Goal: Task Accomplishment & Management: Use online tool/utility

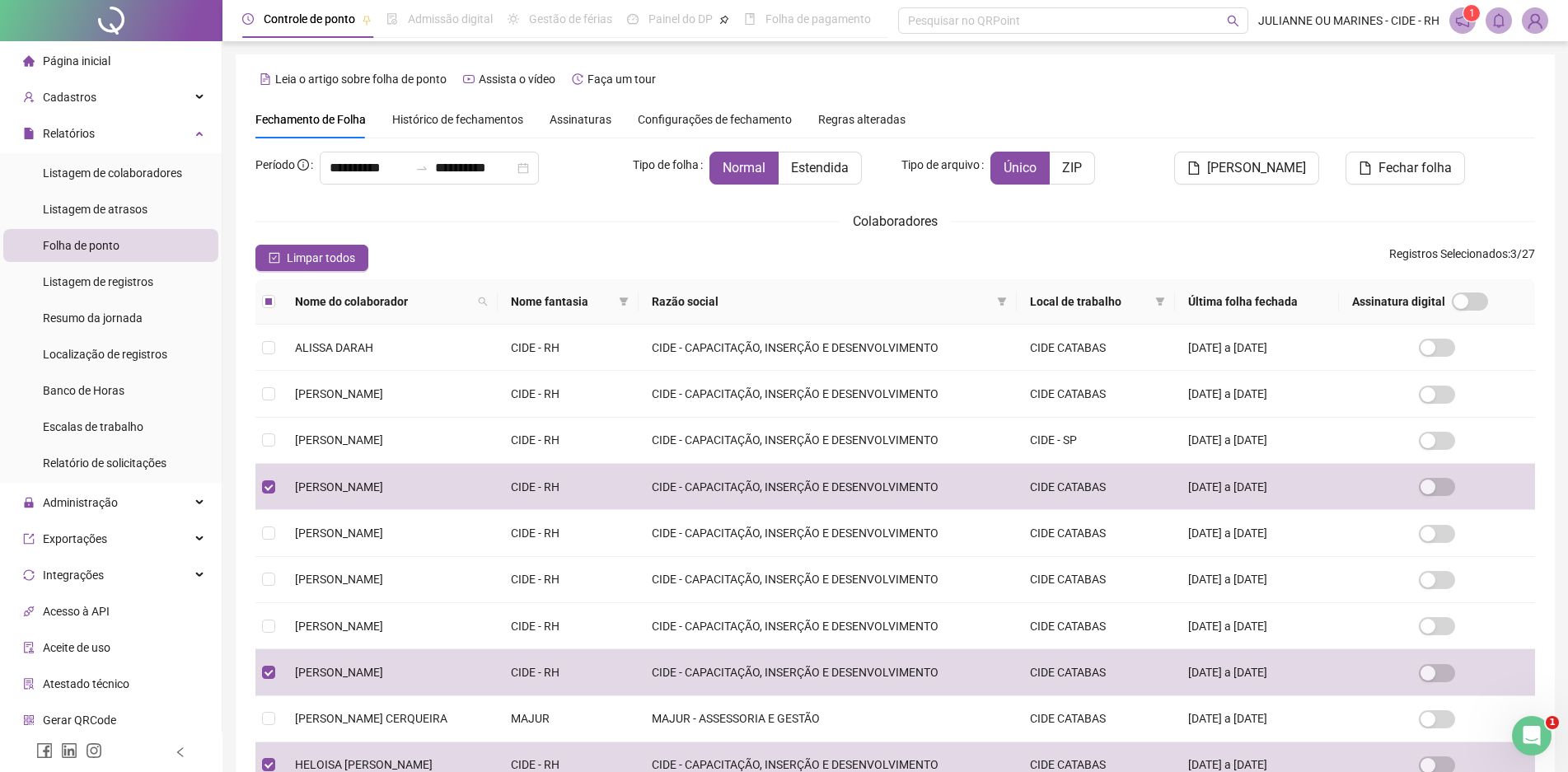
scroll to position [162, 0]
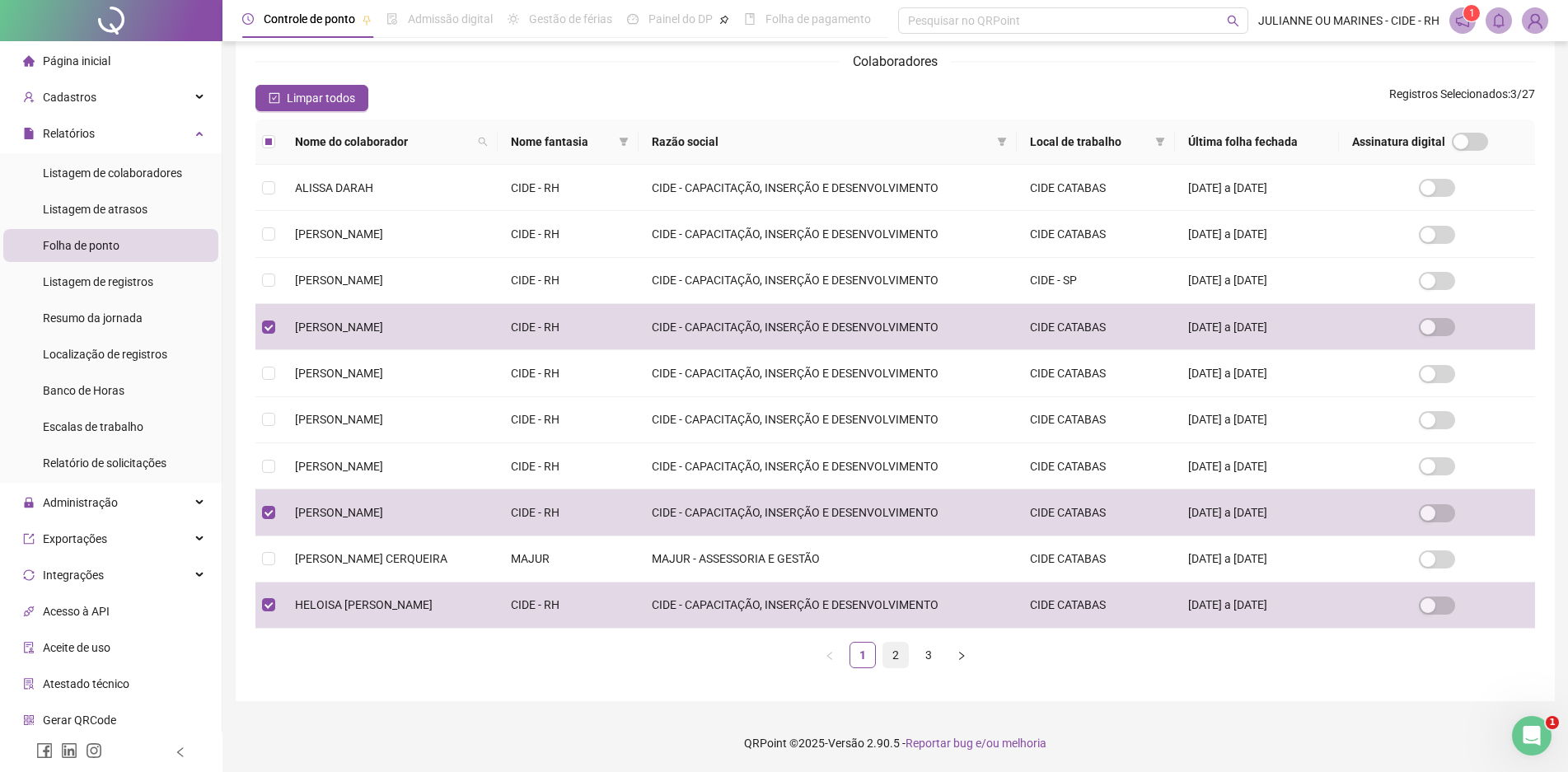
click at [901, 652] on link "2" at bounding box center [896, 655] width 25 height 25
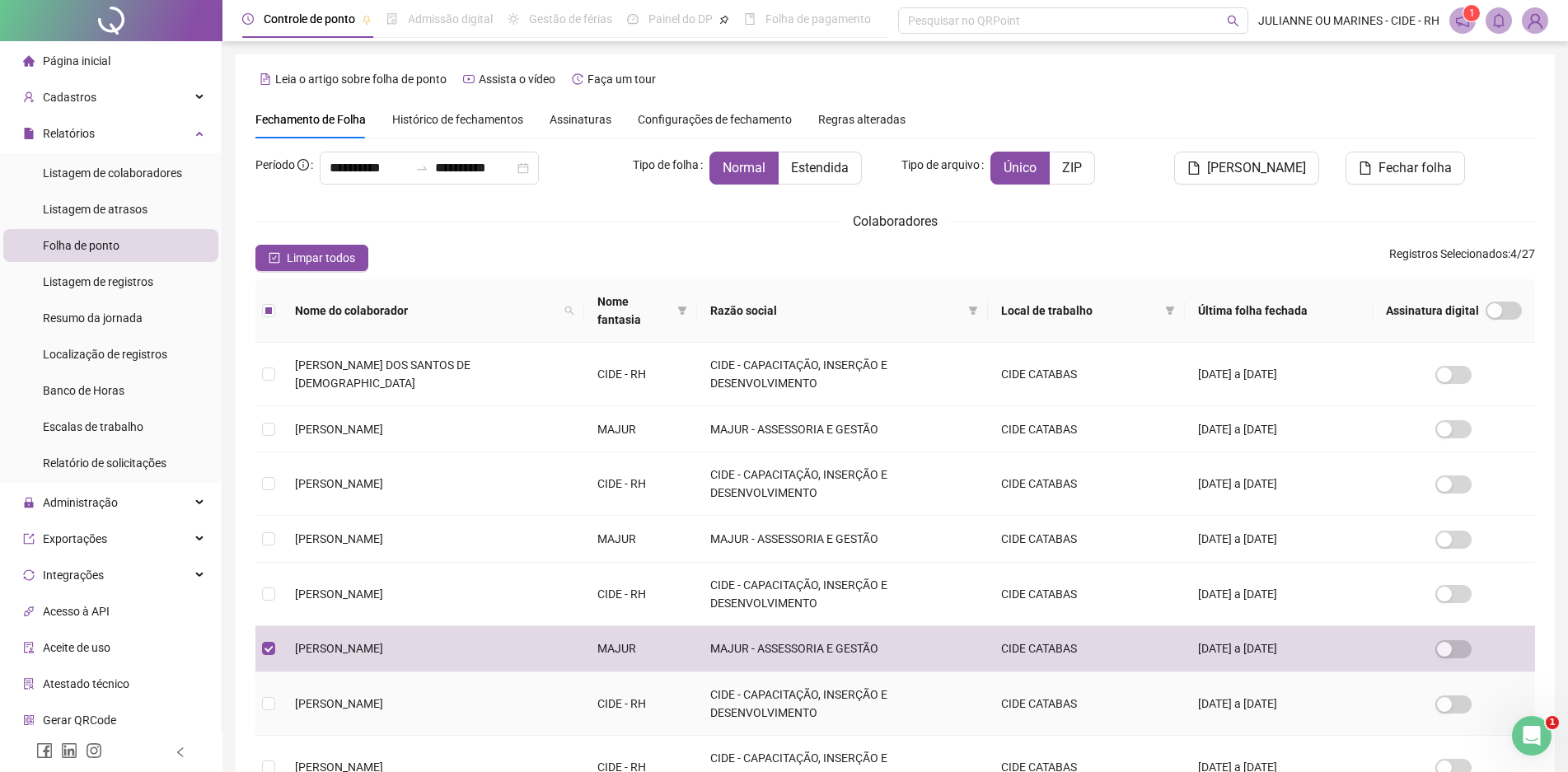
scroll to position [82, 0]
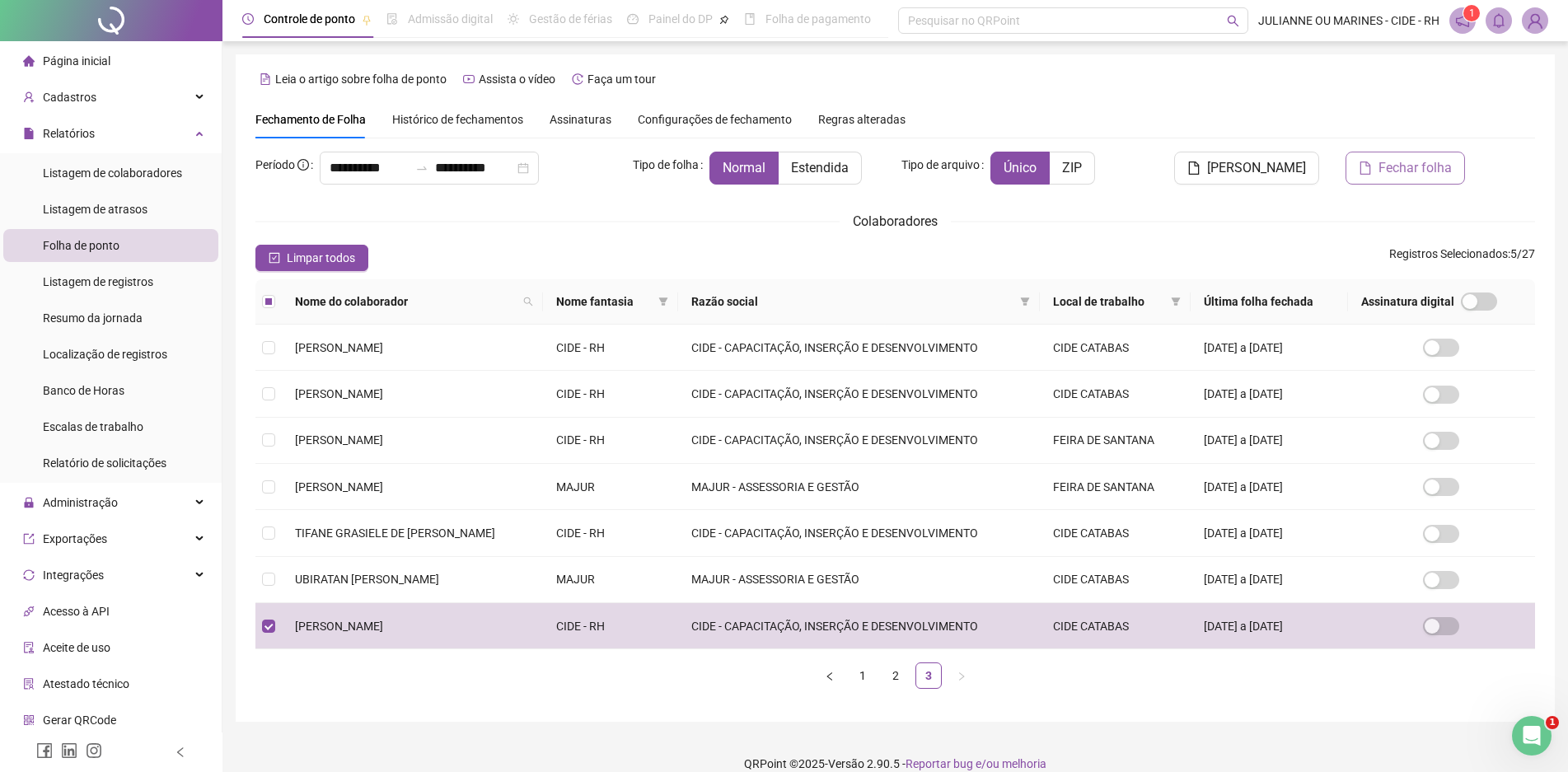
click at [1365, 157] on button "Fechar folha" at bounding box center [1405, 168] width 120 height 33
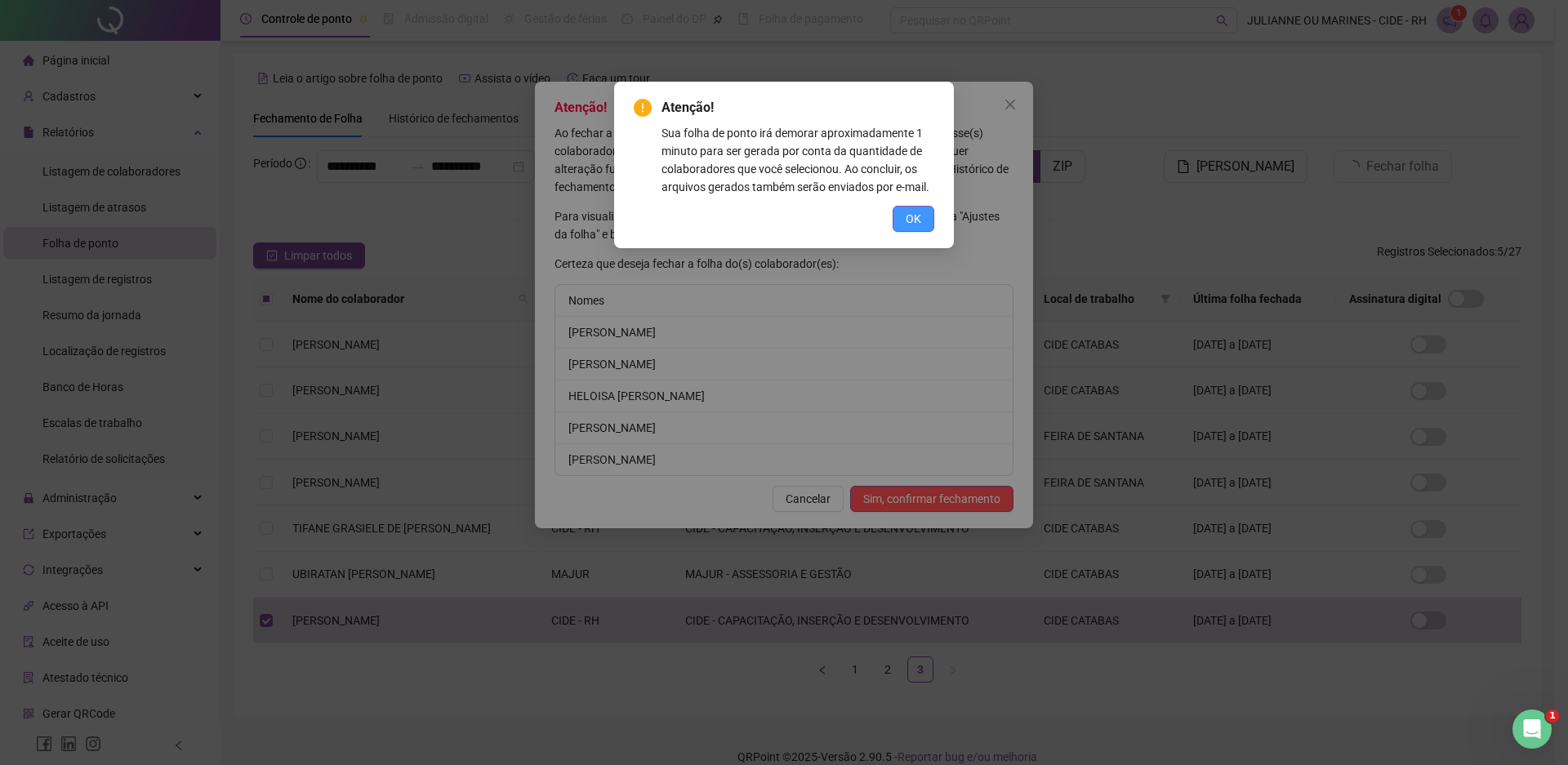
click at [922, 213] on button "OK" at bounding box center [913, 218] width 42 height 26
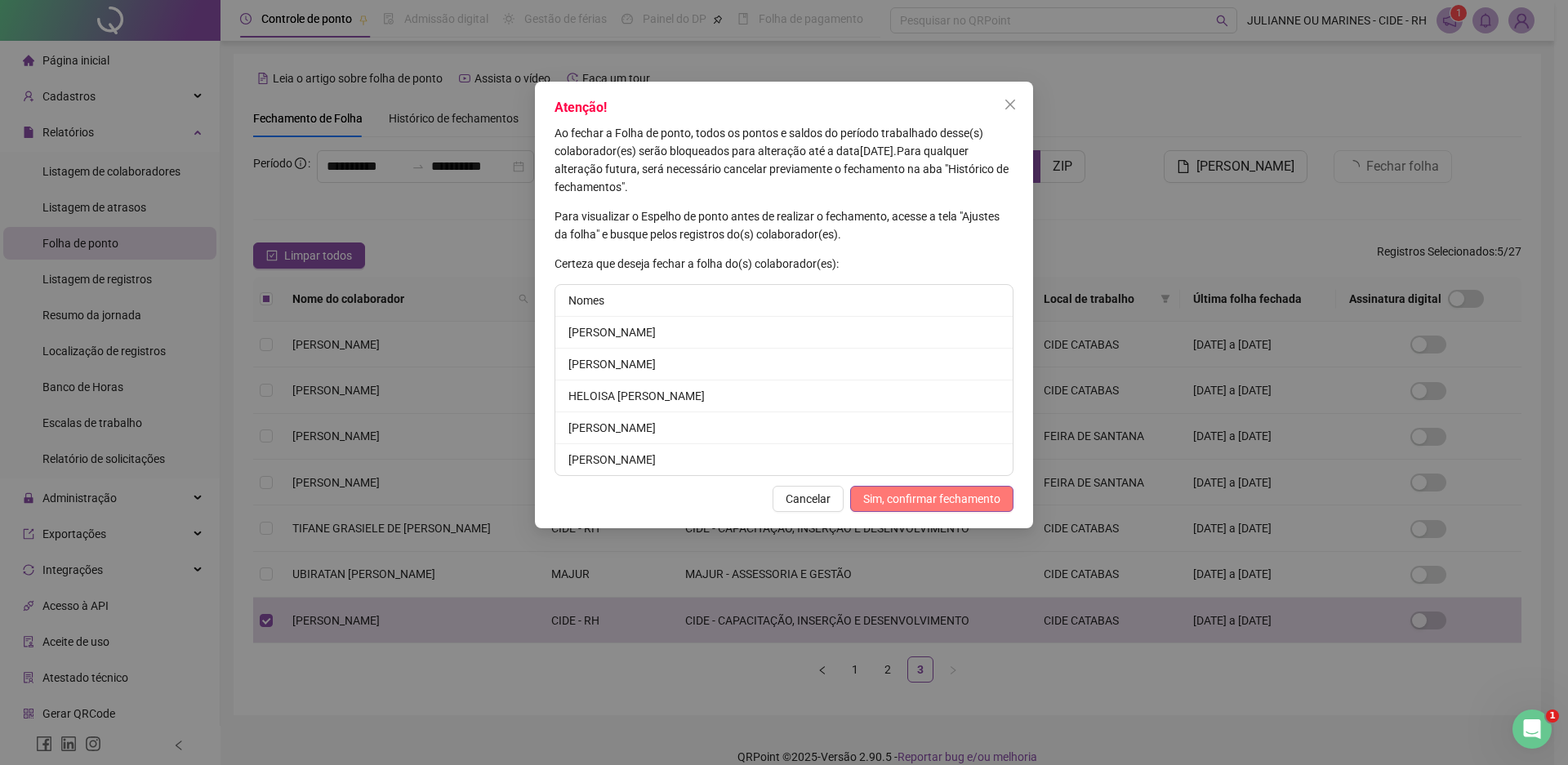
click at [910, 489] on button "Sim, confirmar fechamento" at bounding box center [932, 498] width 163 height 26
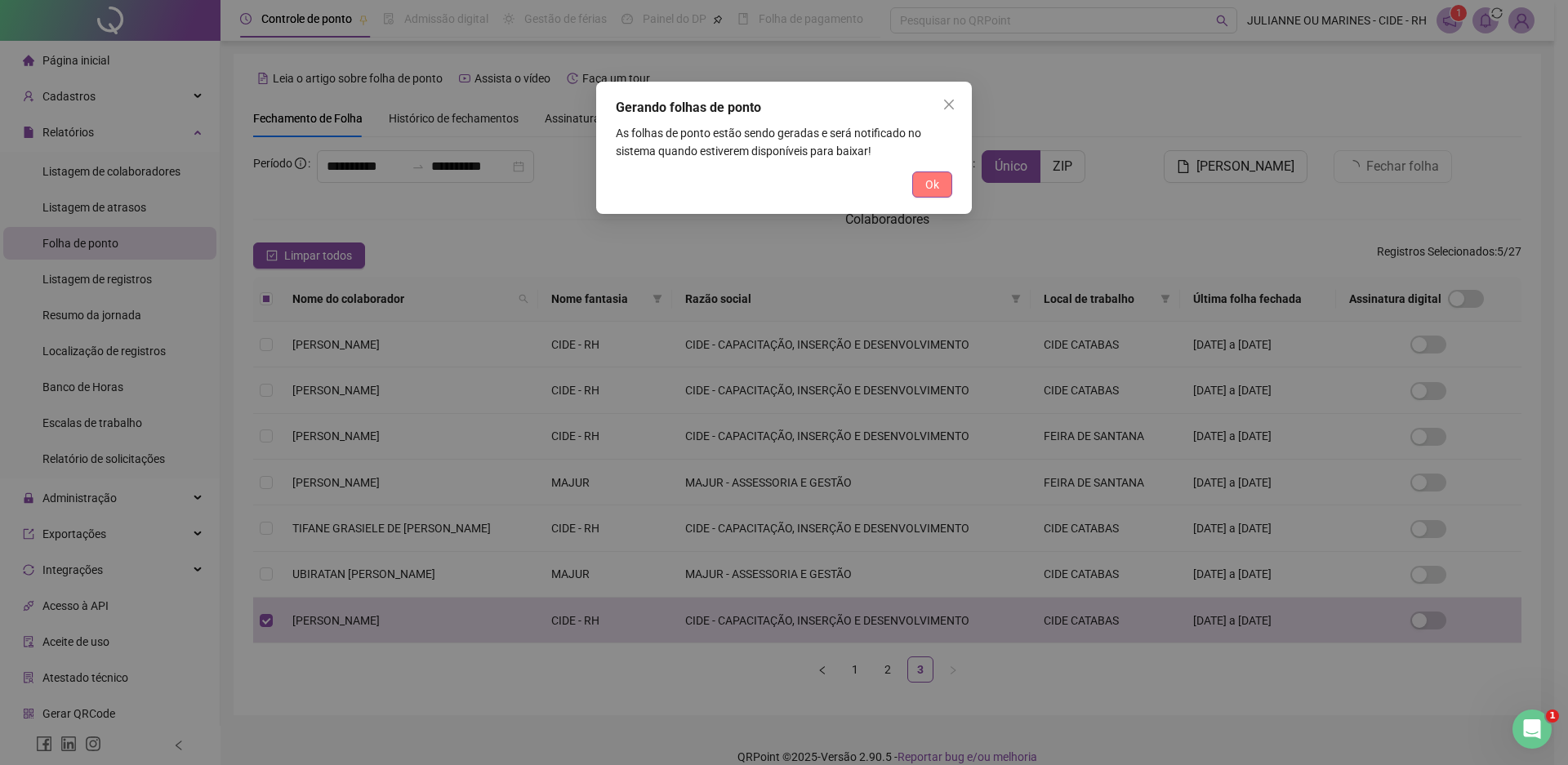
click at [935, 182] on span "Ok" at bounding box center [932, 184] width 14 height 18
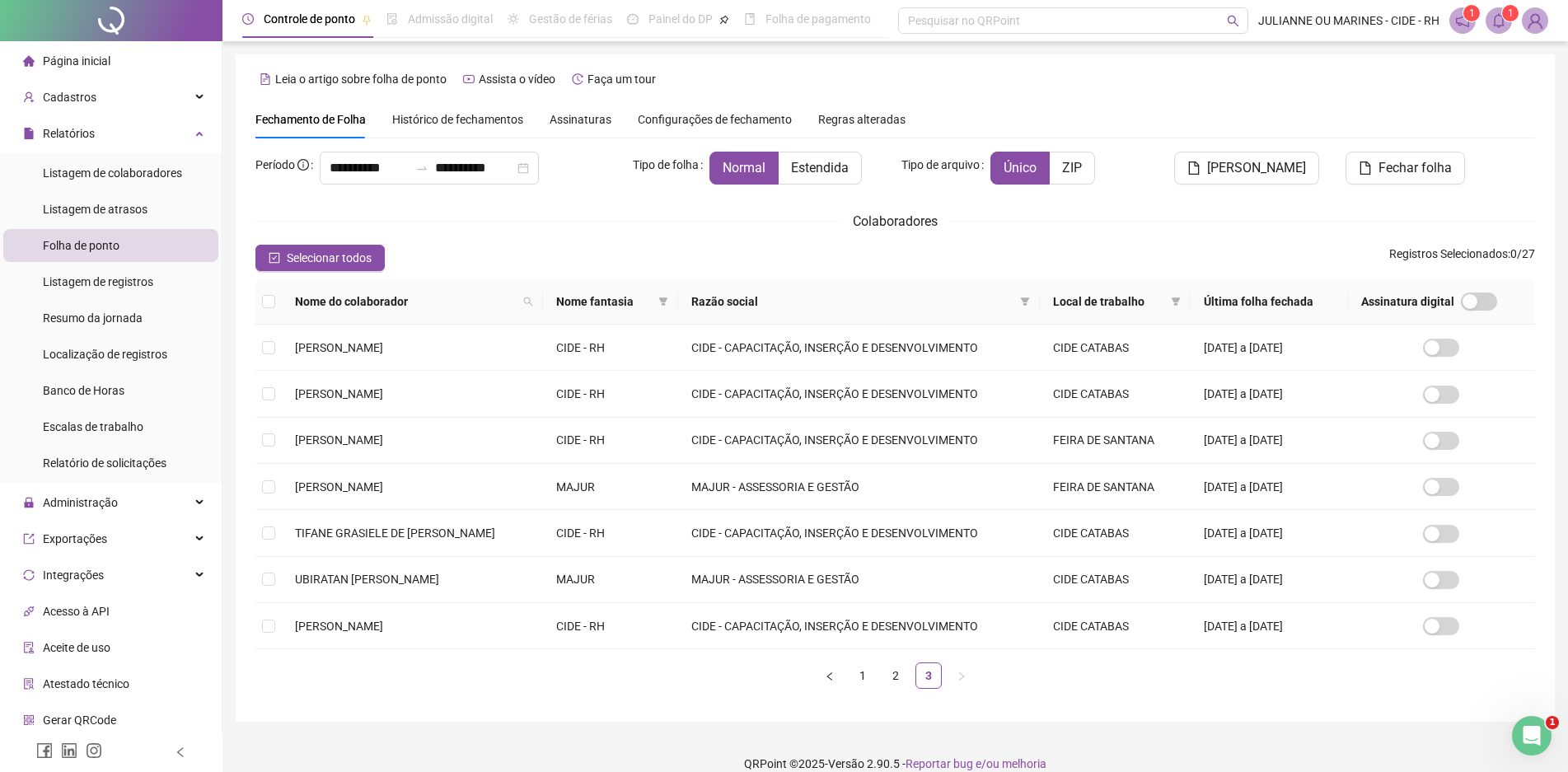
click at [1506, 16] on sup "1" at bounding box center [1510, 13] width 16 height 16
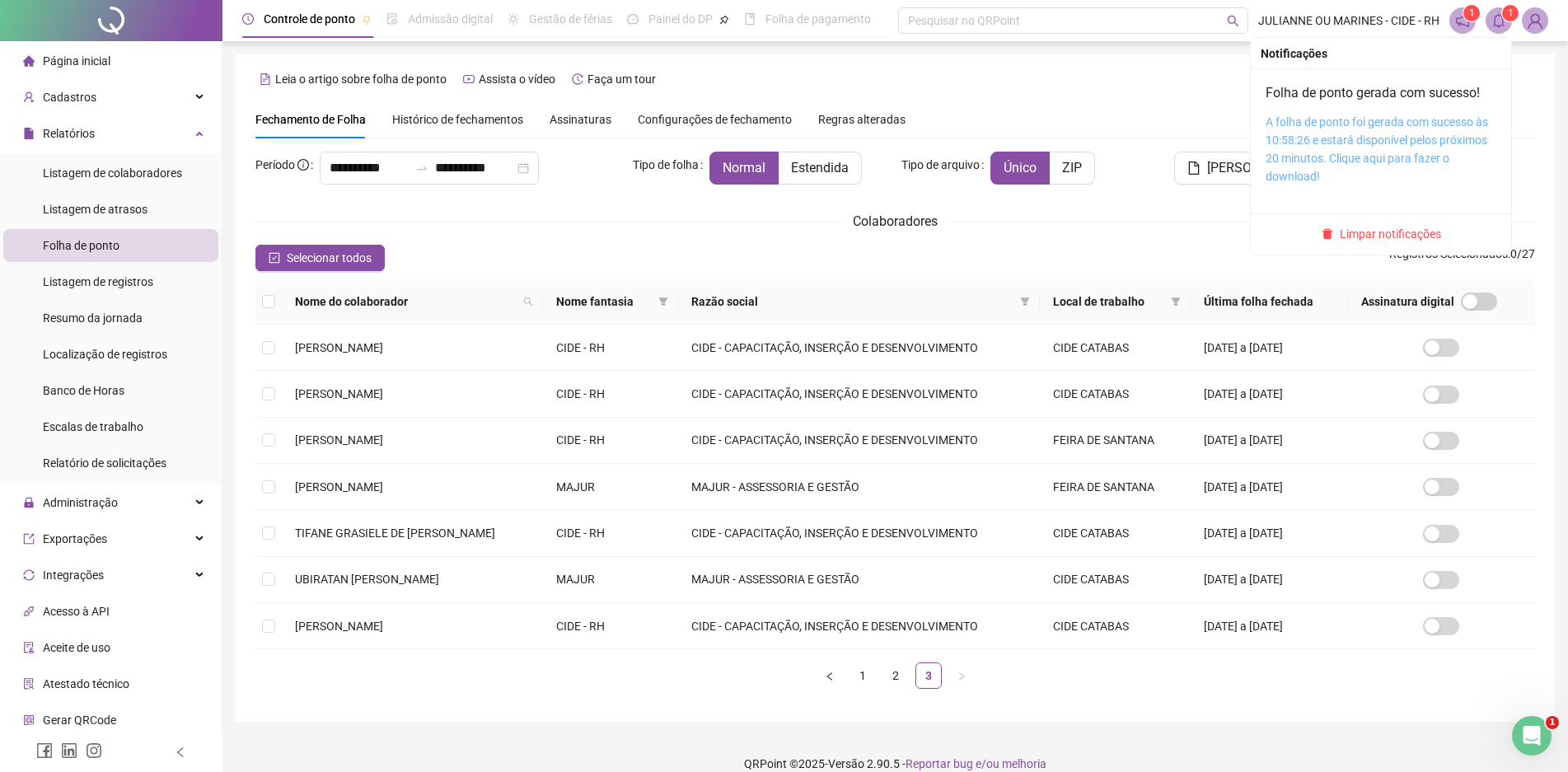
click at [1372, 134] on link "A folha de ponto foi gerada com sucesso às 10:58:26 e estará disponível pelos p…" at bounding box center [1377, 149] width 223 height 68
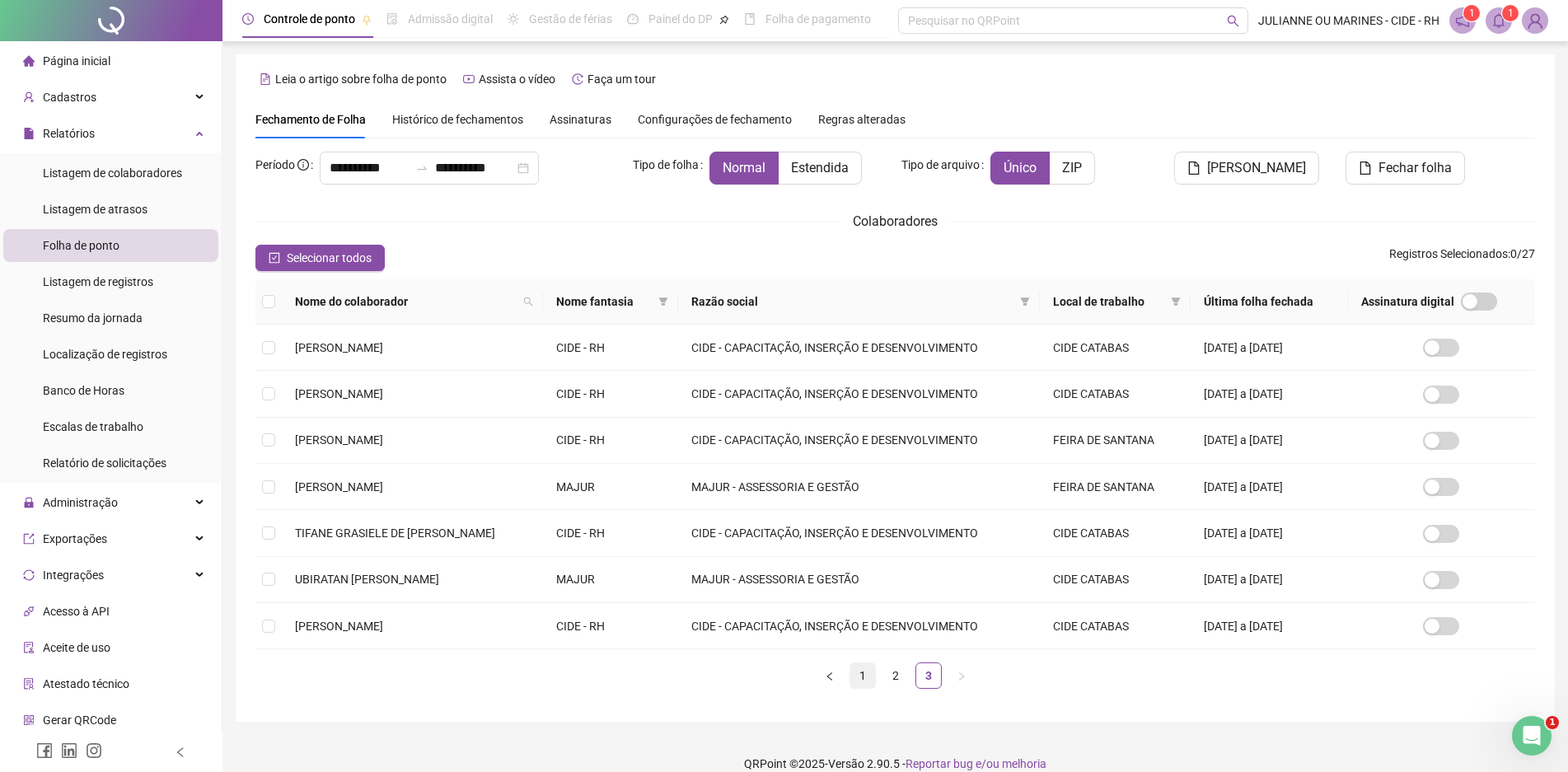
click at [859, 687] on link "1" at bounding box center [863, 676] width 25 height 25
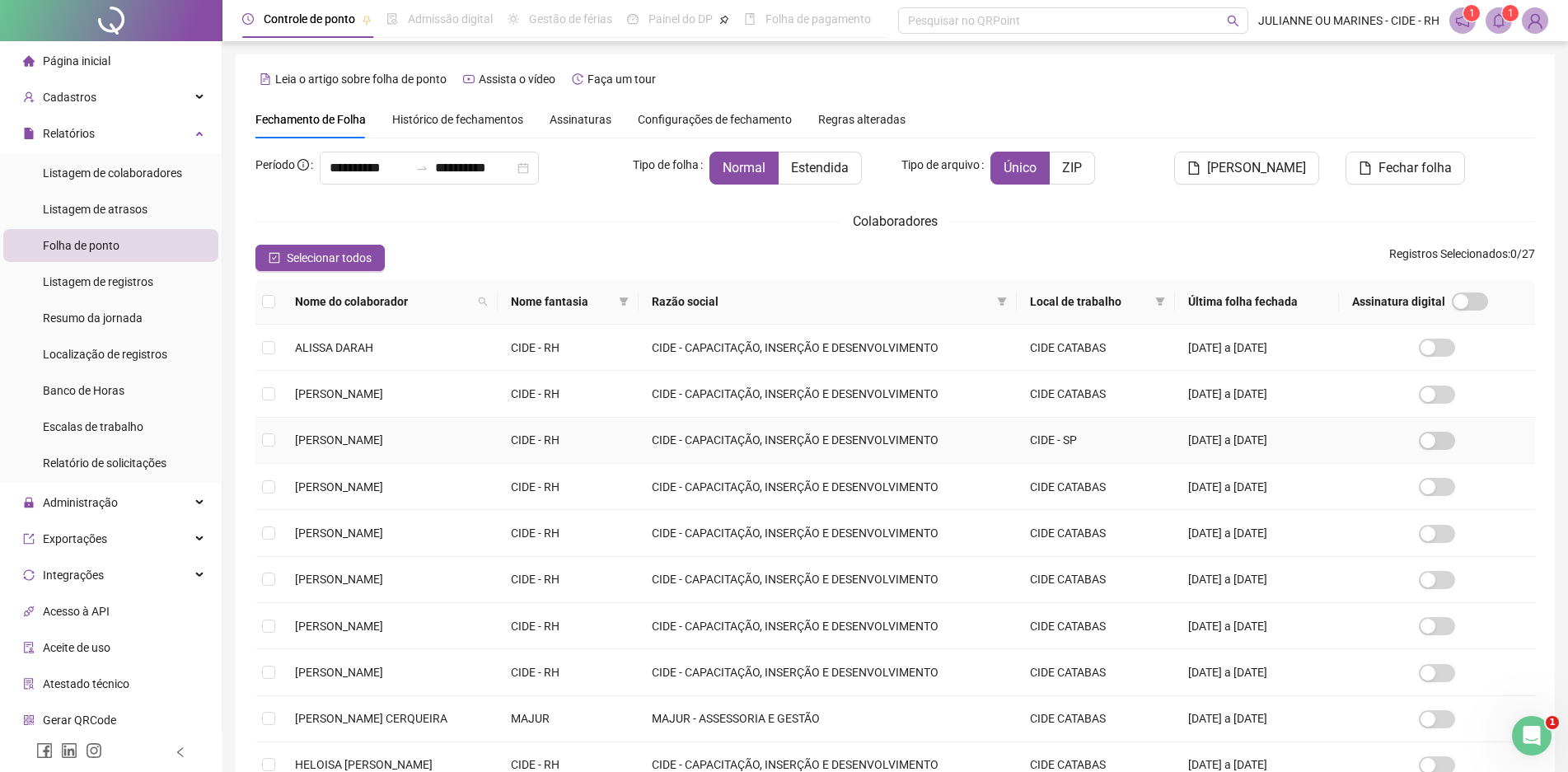
scroll to position [82, 0]
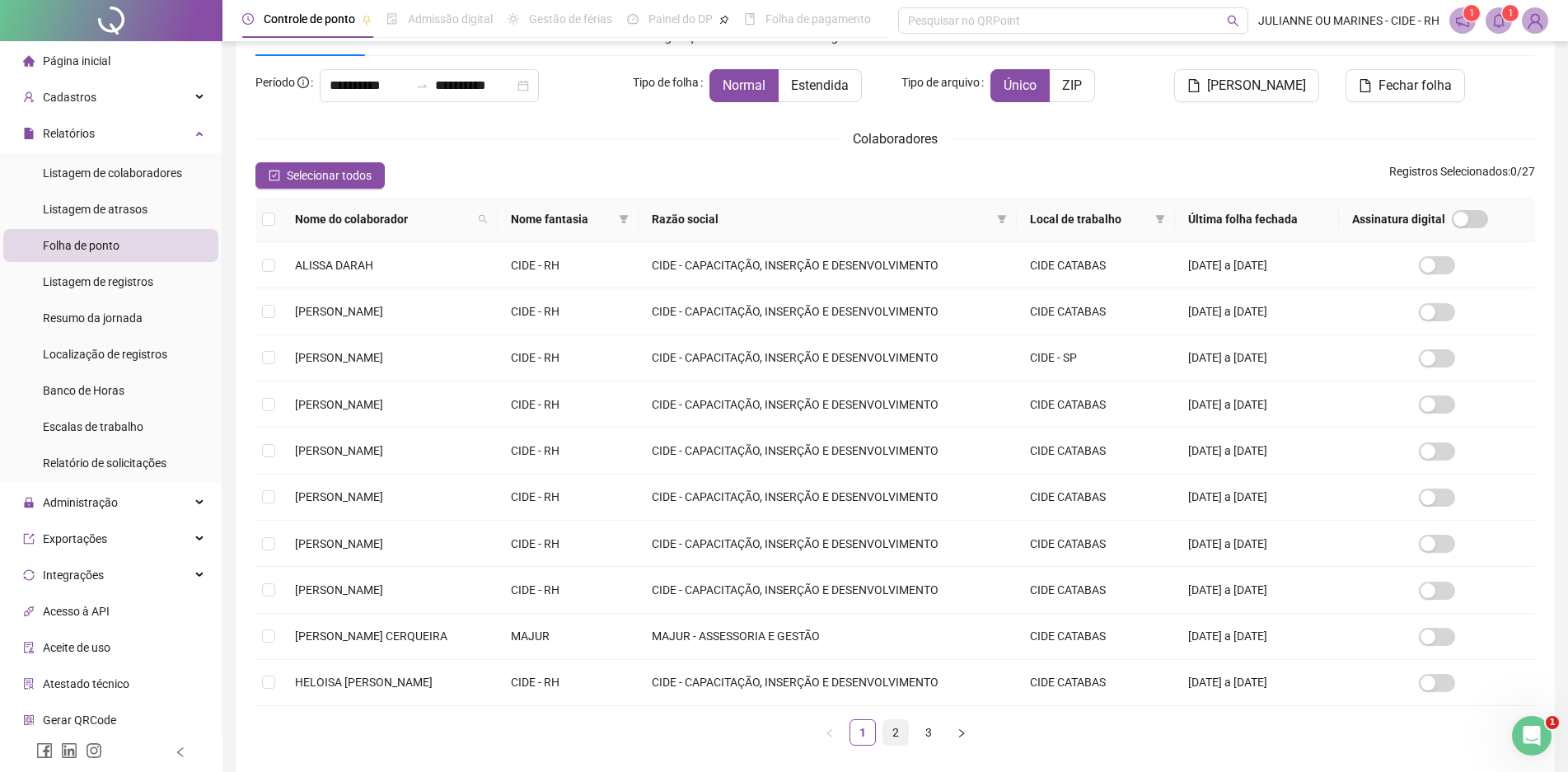
click at [898, 734] on link "2" at bounding box center [896, 733] width 25 height 25
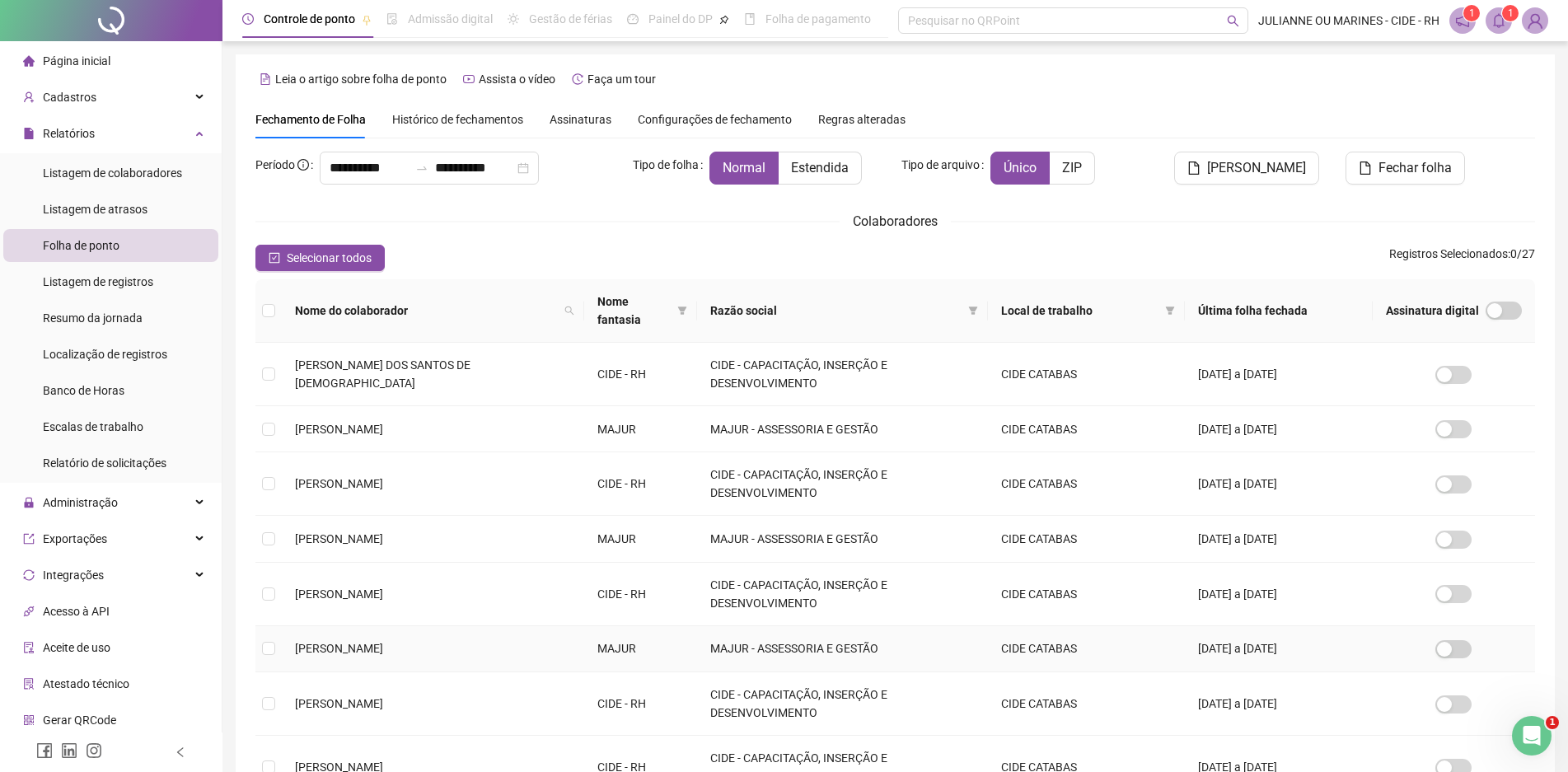
scroll to position [162, 0]
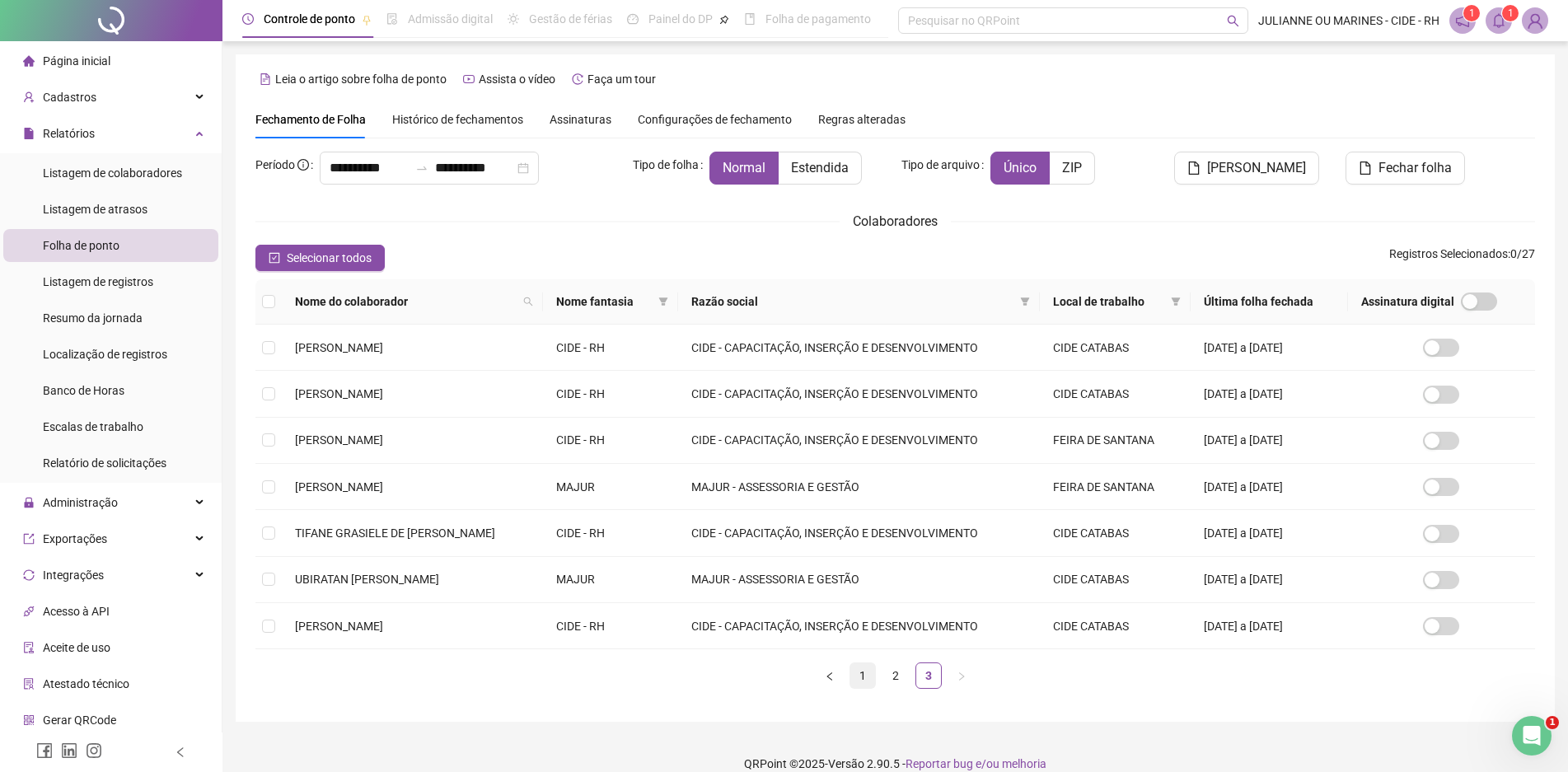
click at [866, 679] on link "1" at bounding box center [863, 676] width 25 height 25
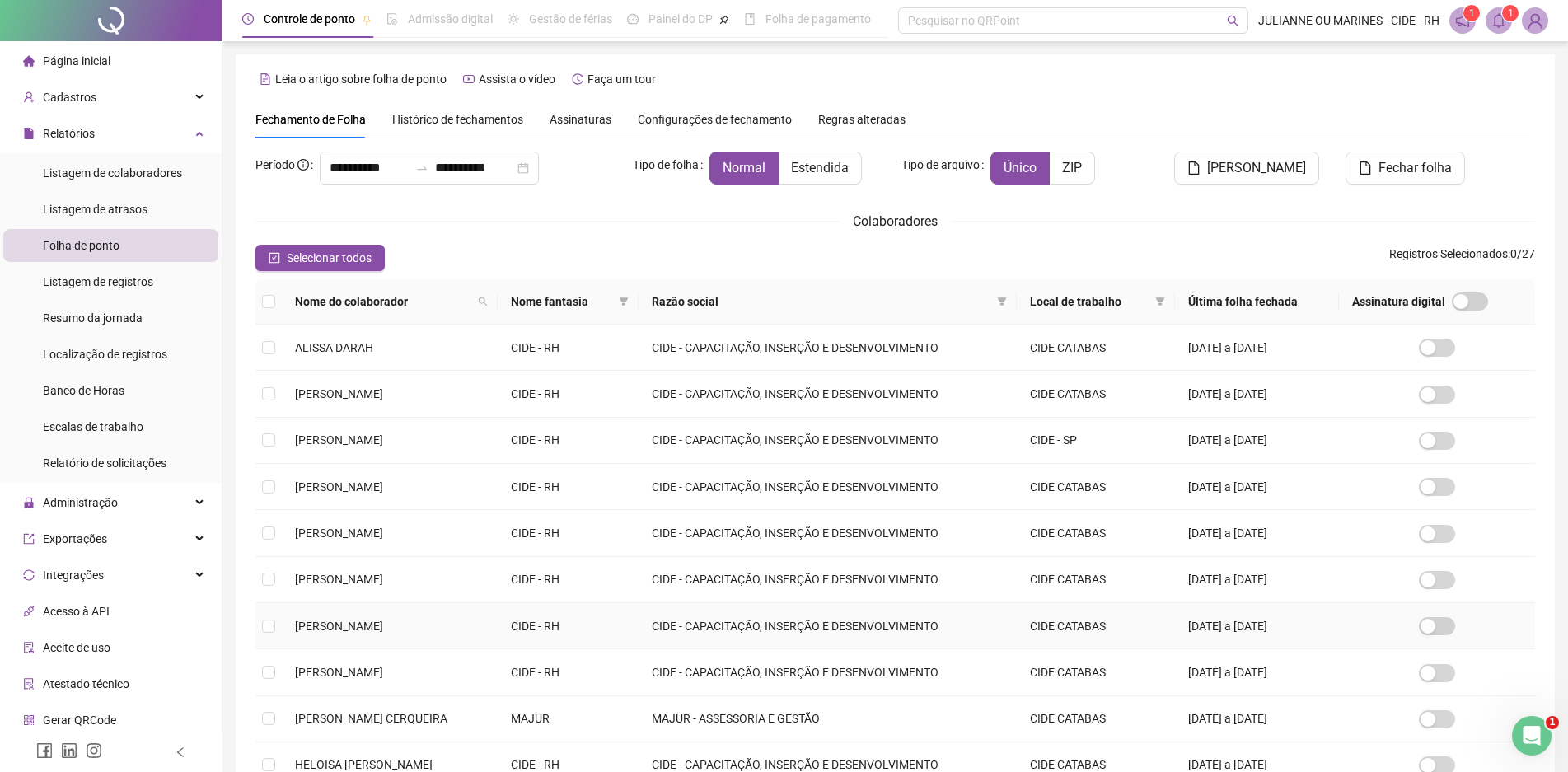
scroll to position [162, 0]
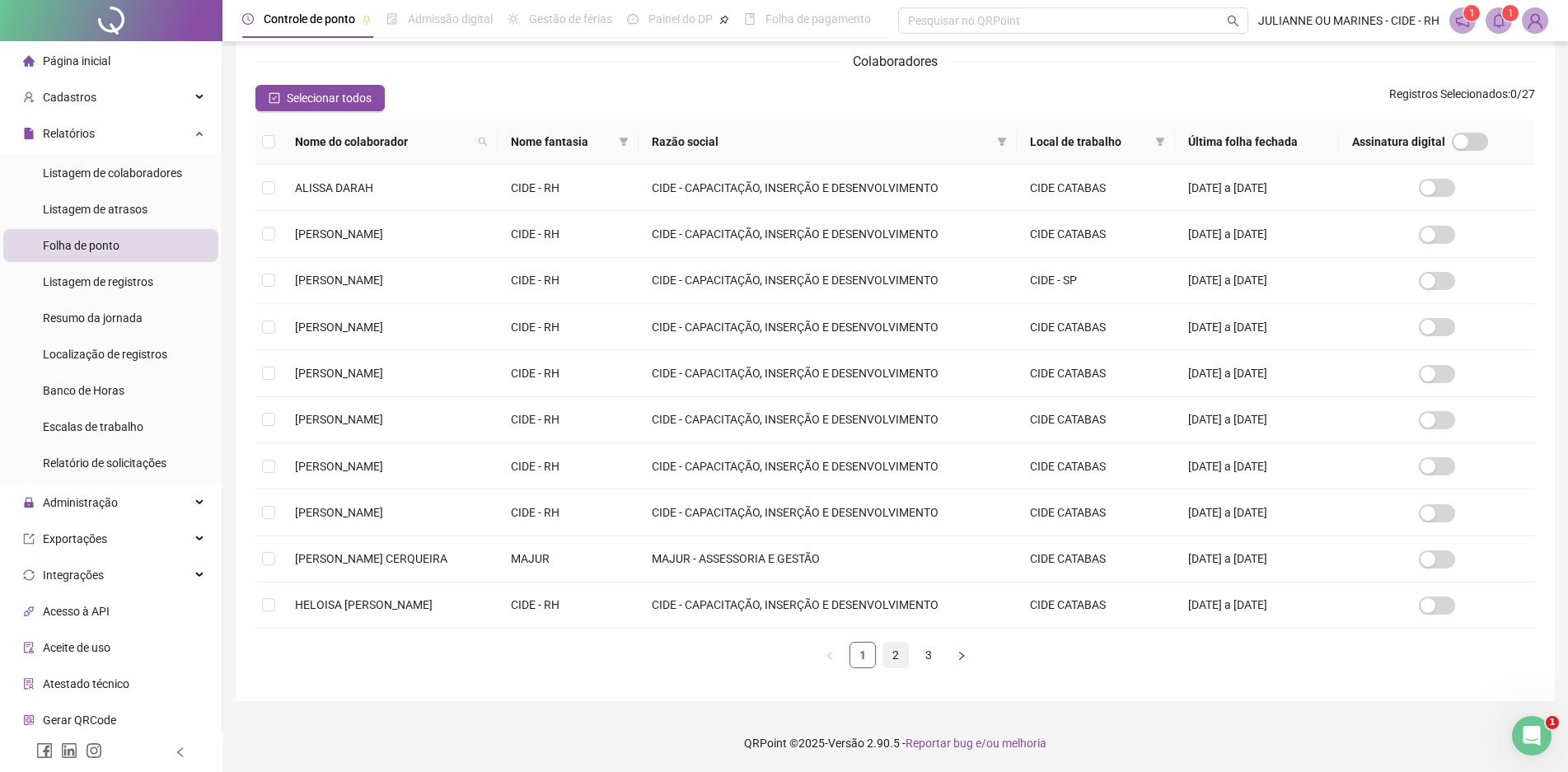
click at [894, 665] on link "2" at bounding box center [896, 655] width 25 height 25
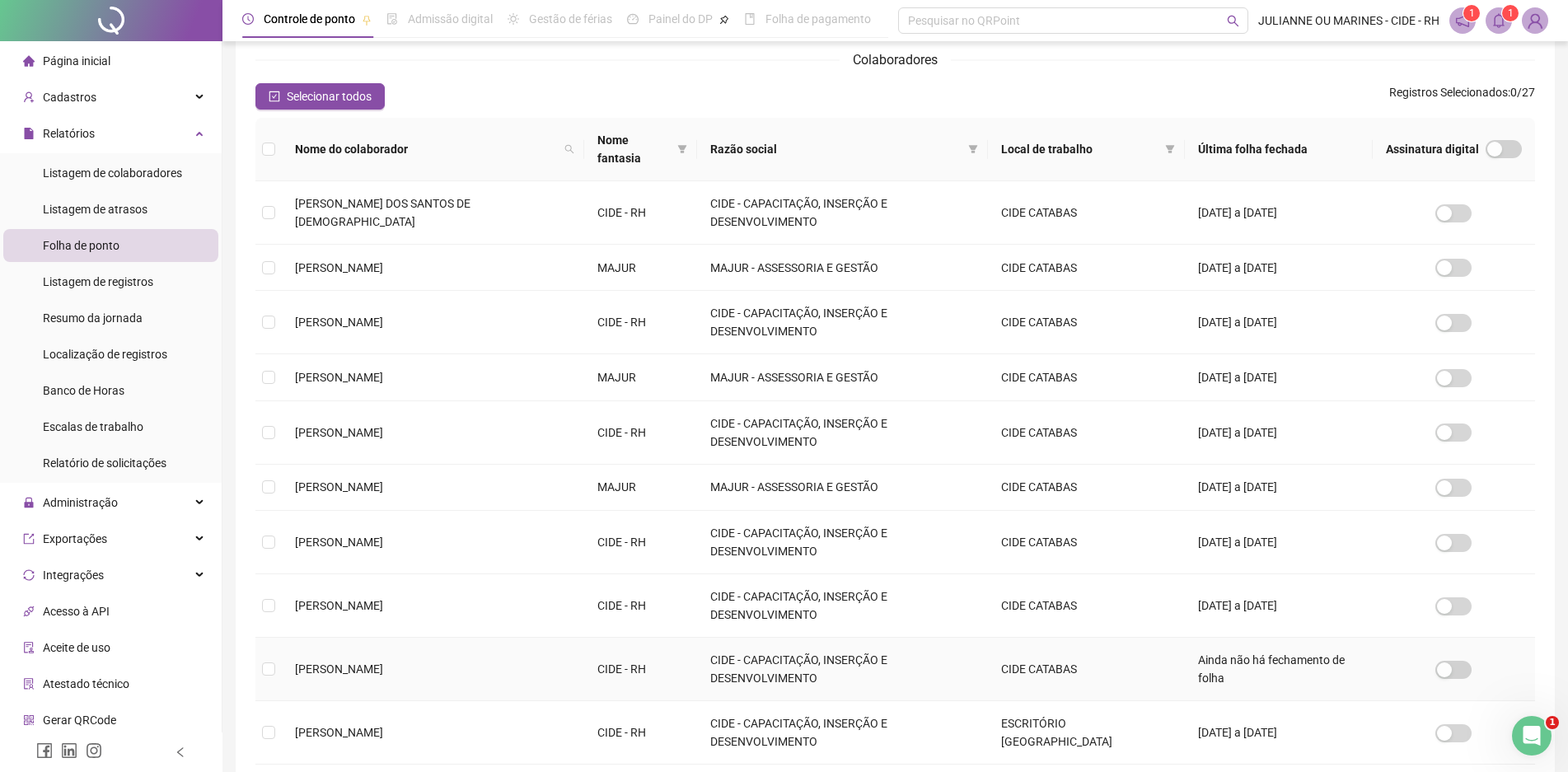
click at [365, 662] on span "[PERSON_NAME]" at bounding box center [339, 668] width 89 height 13
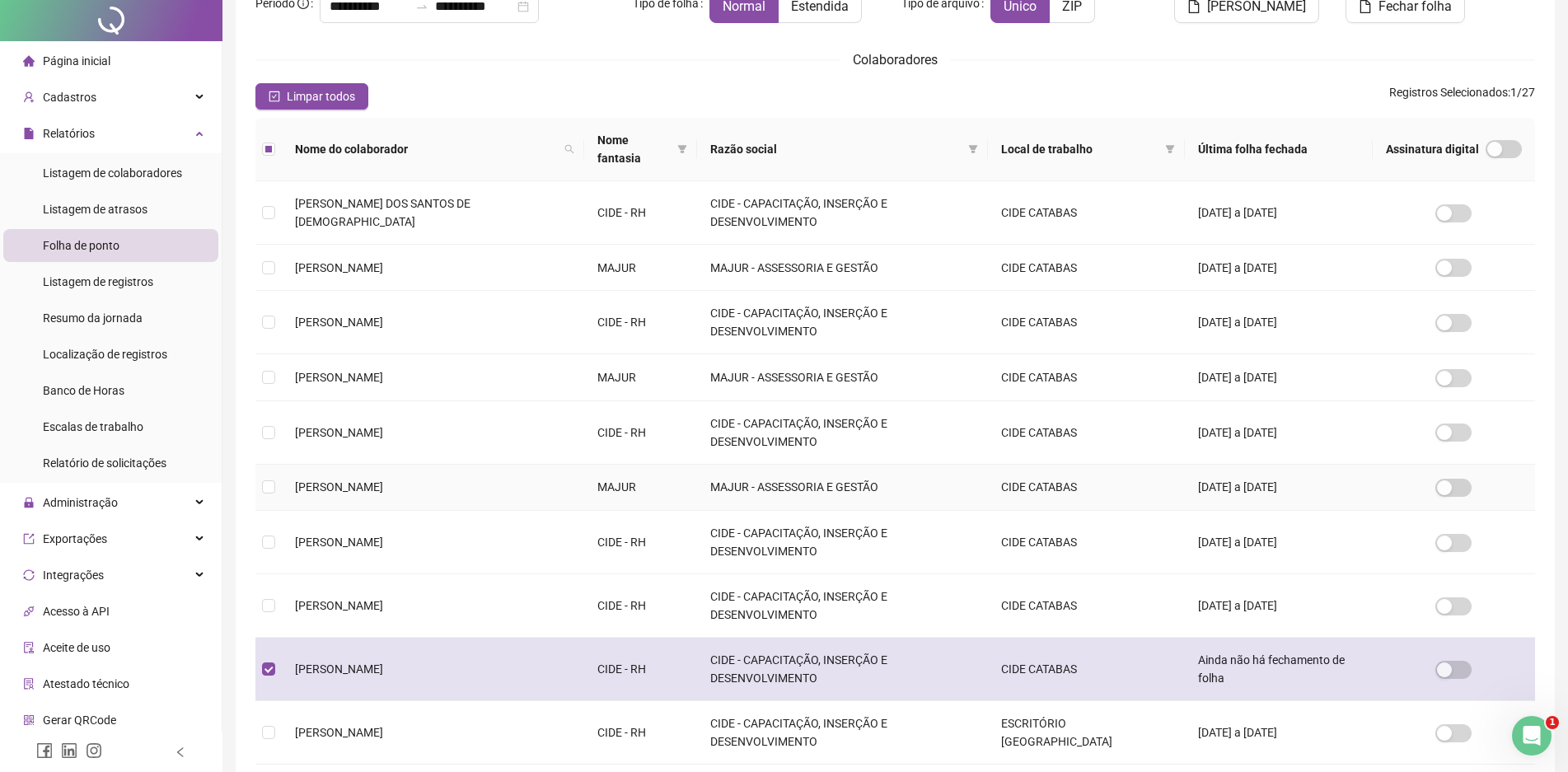
scroll to position [0, 0]
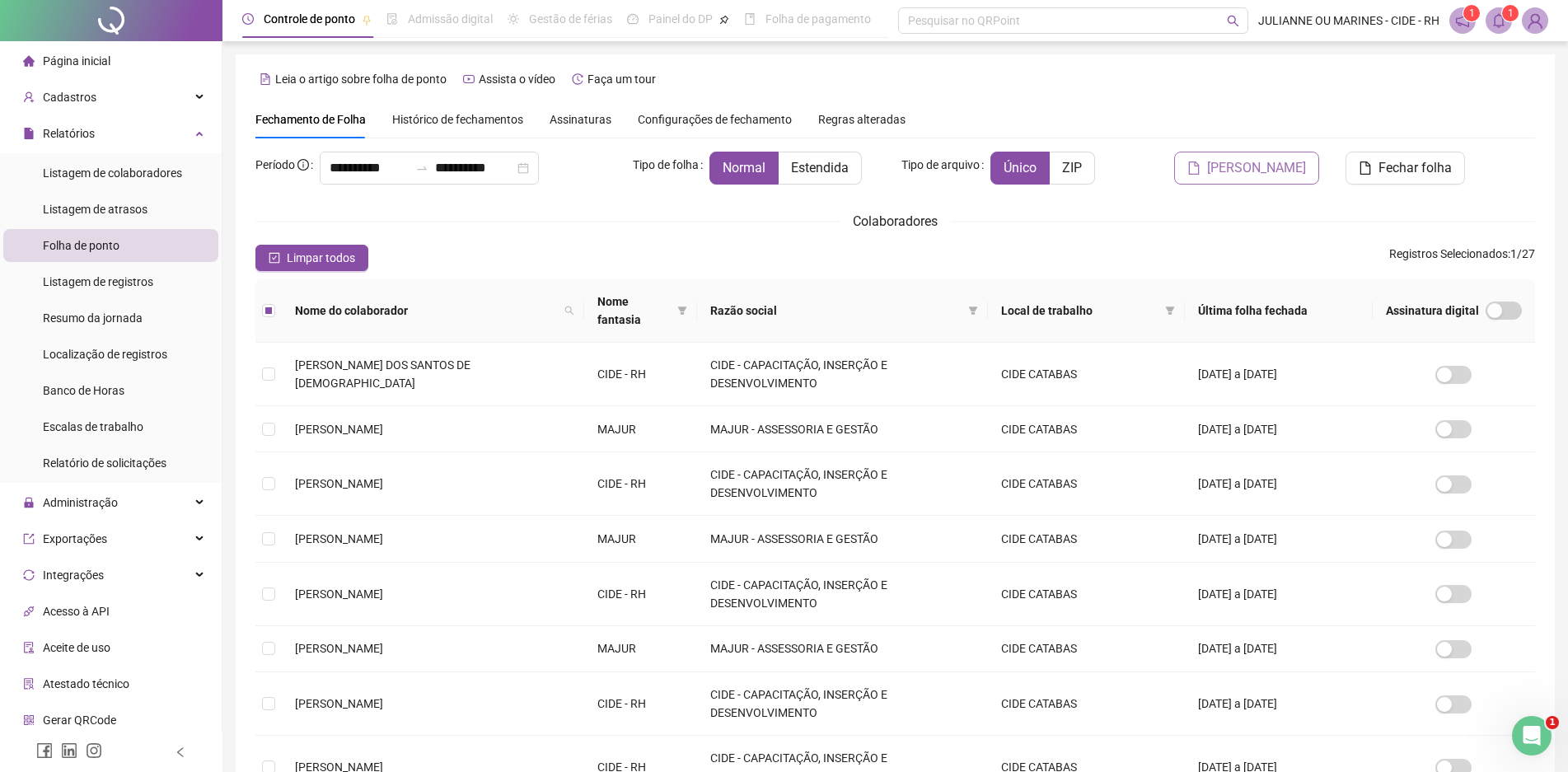
click at [1291, 170] on span "[PERSON_NAME]" at bounding box center [1256, 168] width 99 height 20
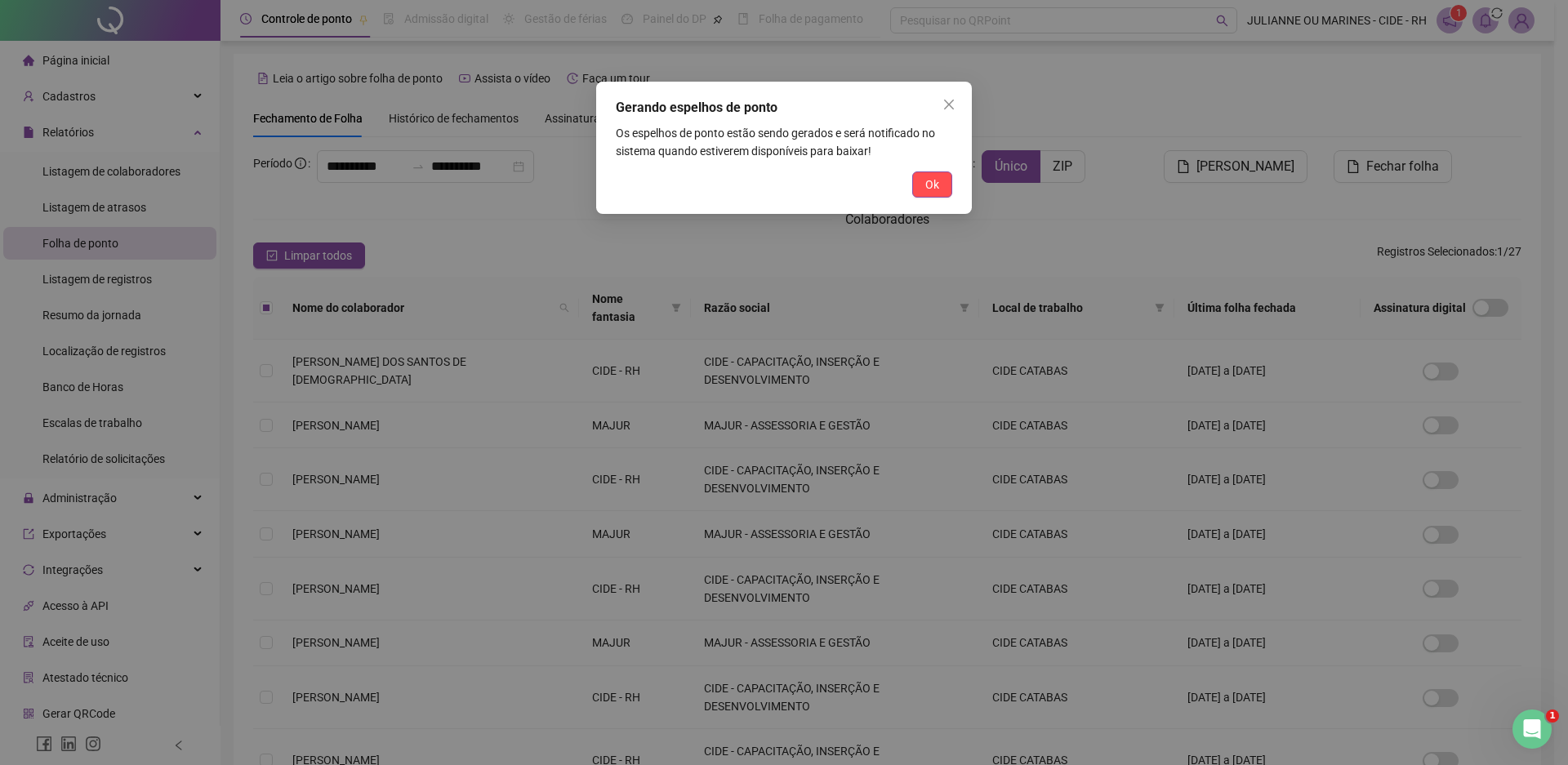
click at [931, 189] on span "Ok" at bounding box center [932, 184] width 14 height 18
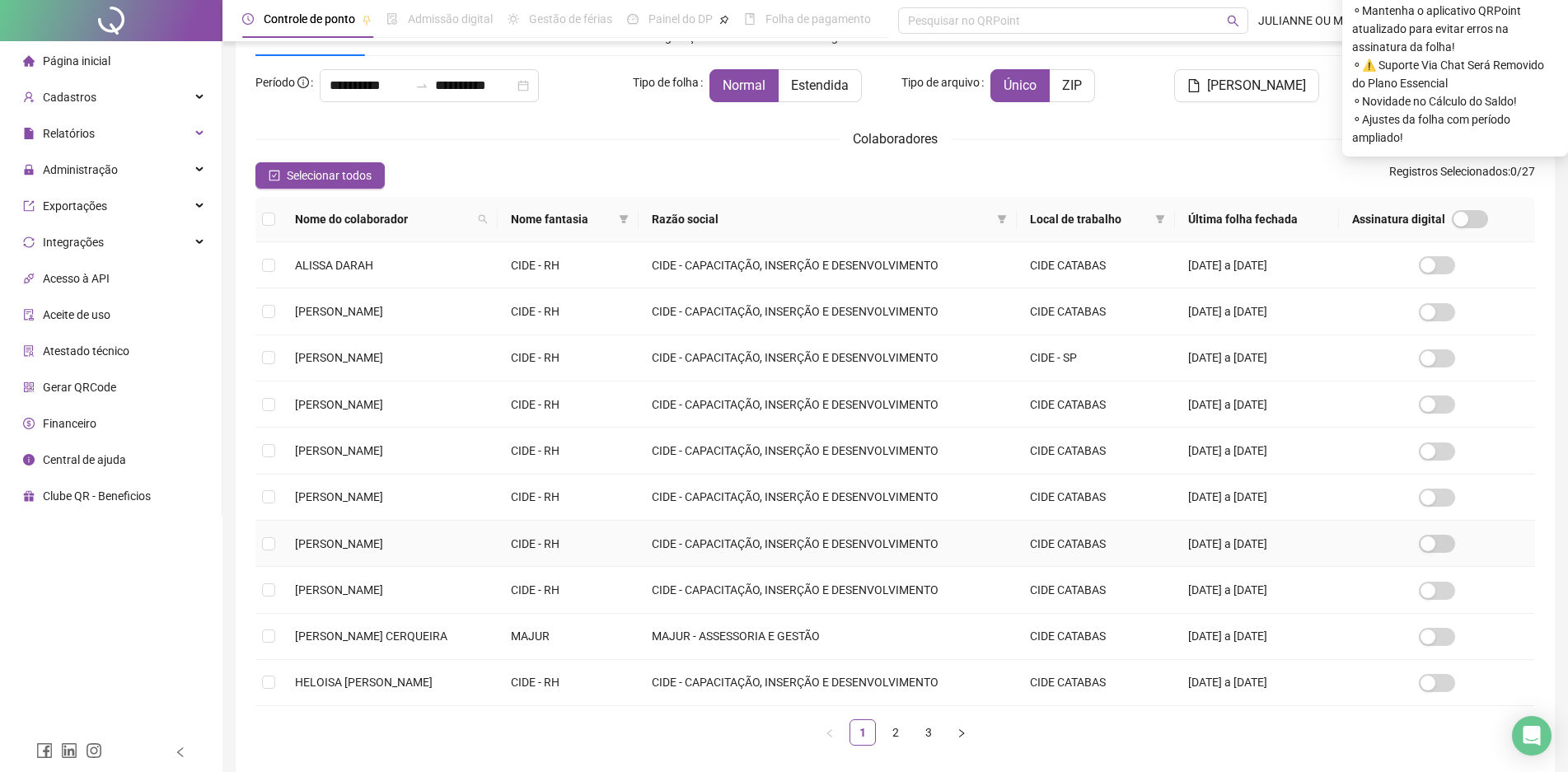
scroll to position [162, 0]
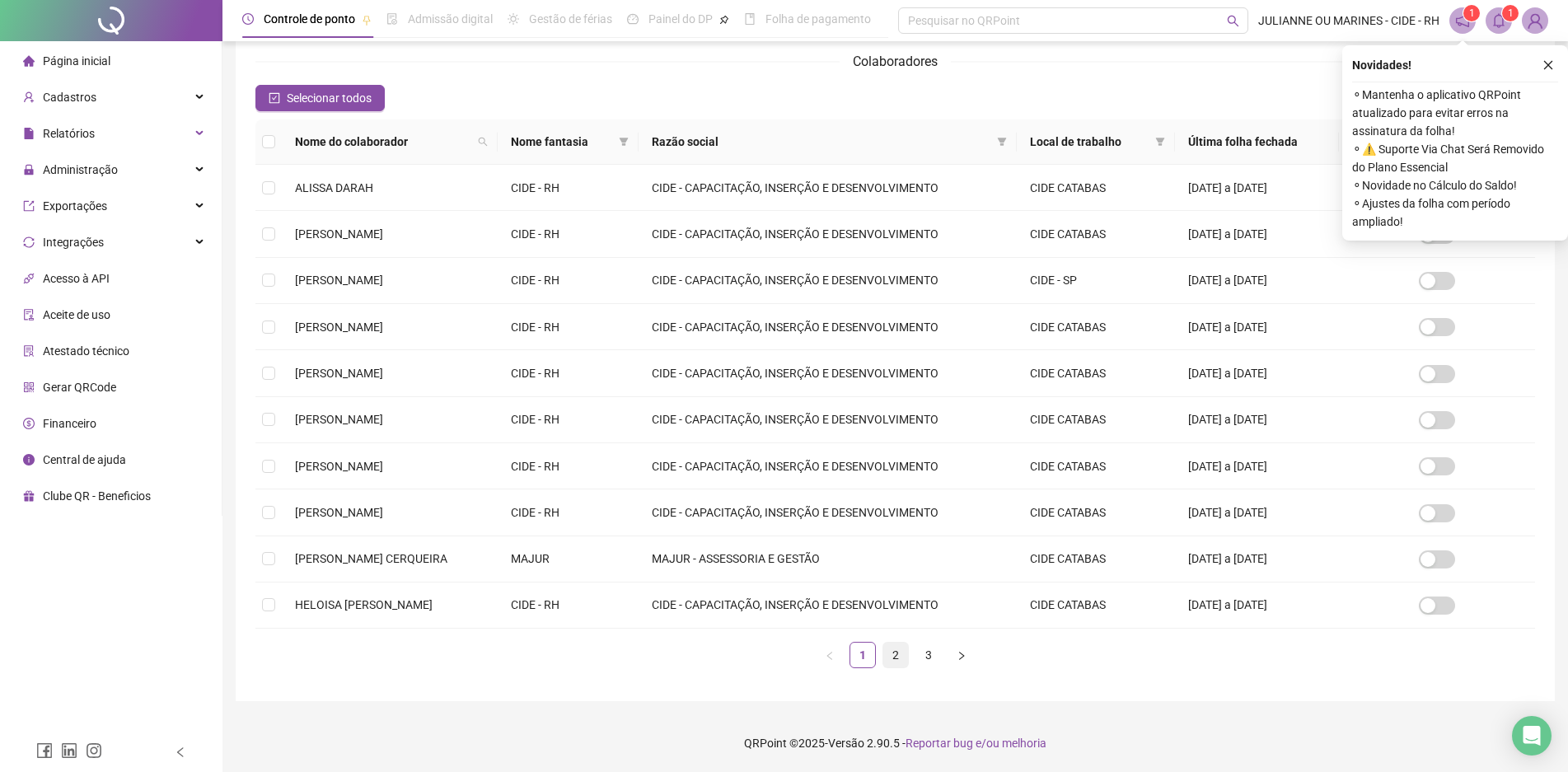
click at [895, 659] on link "2" at bounding box center [896, 655] width 25 height 25
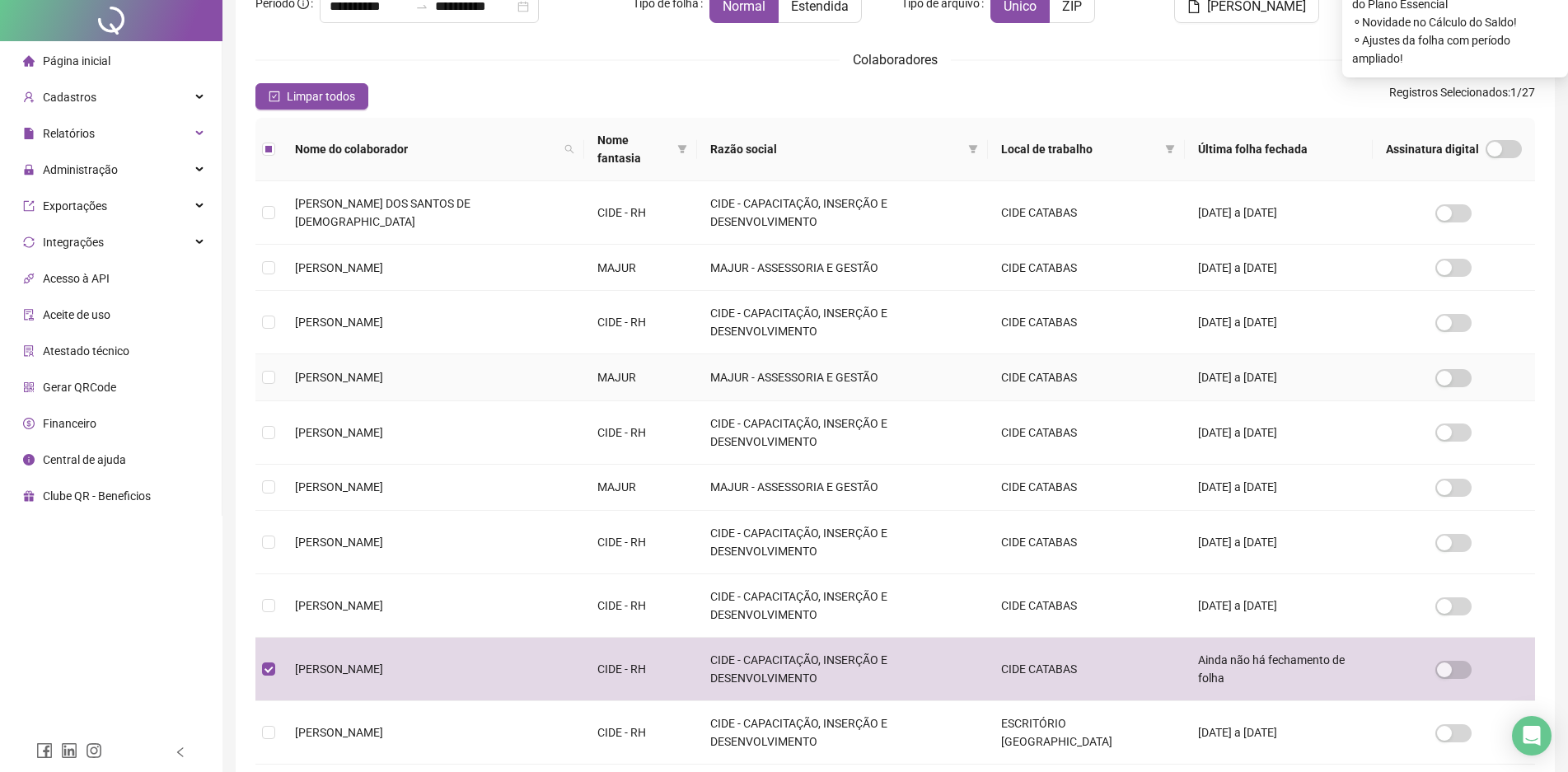
scroll to position [0, 0]
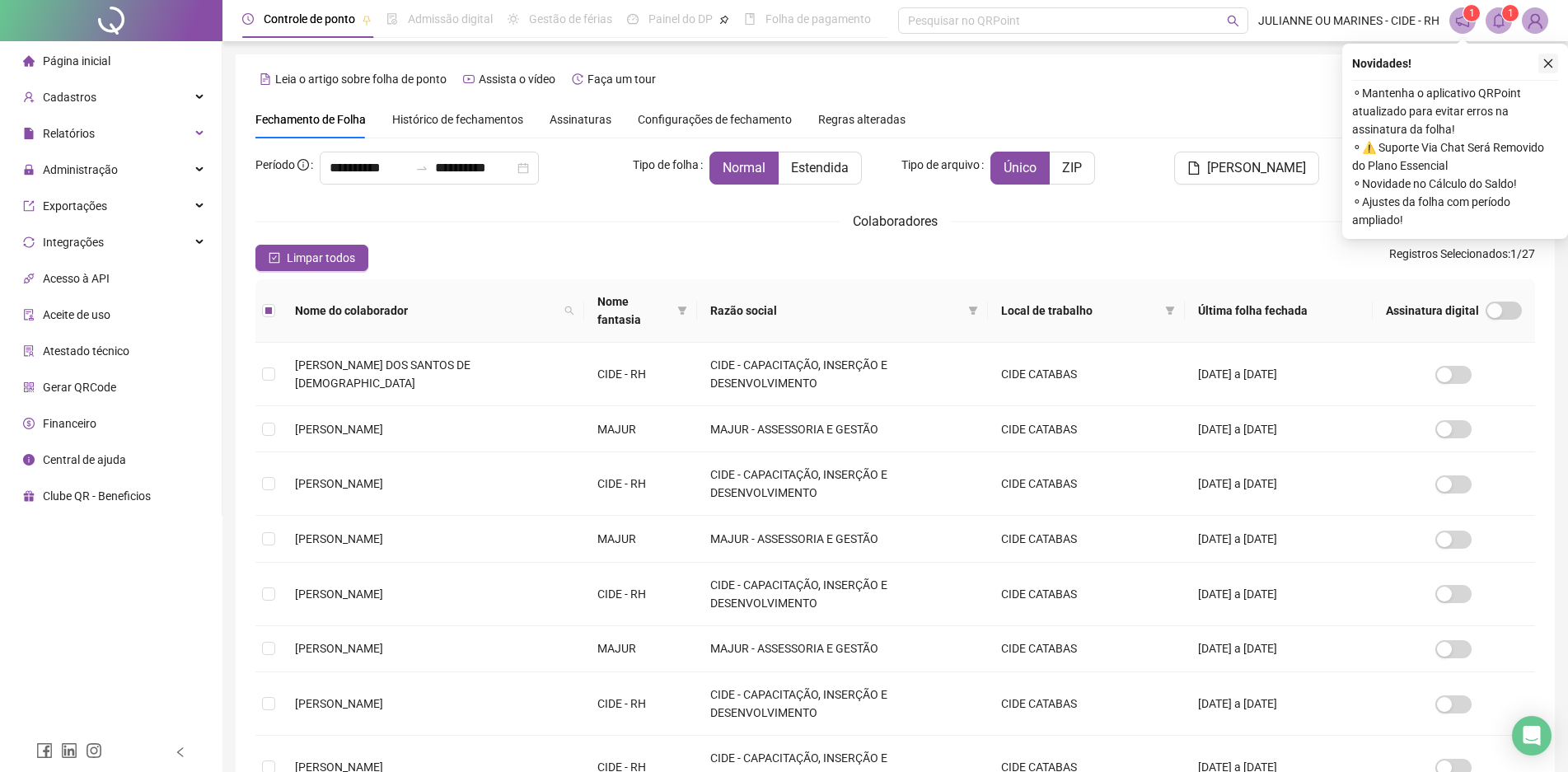
click at [1545, 63] on icon "close" at bounding box center [1548, 63] width 12 height 12
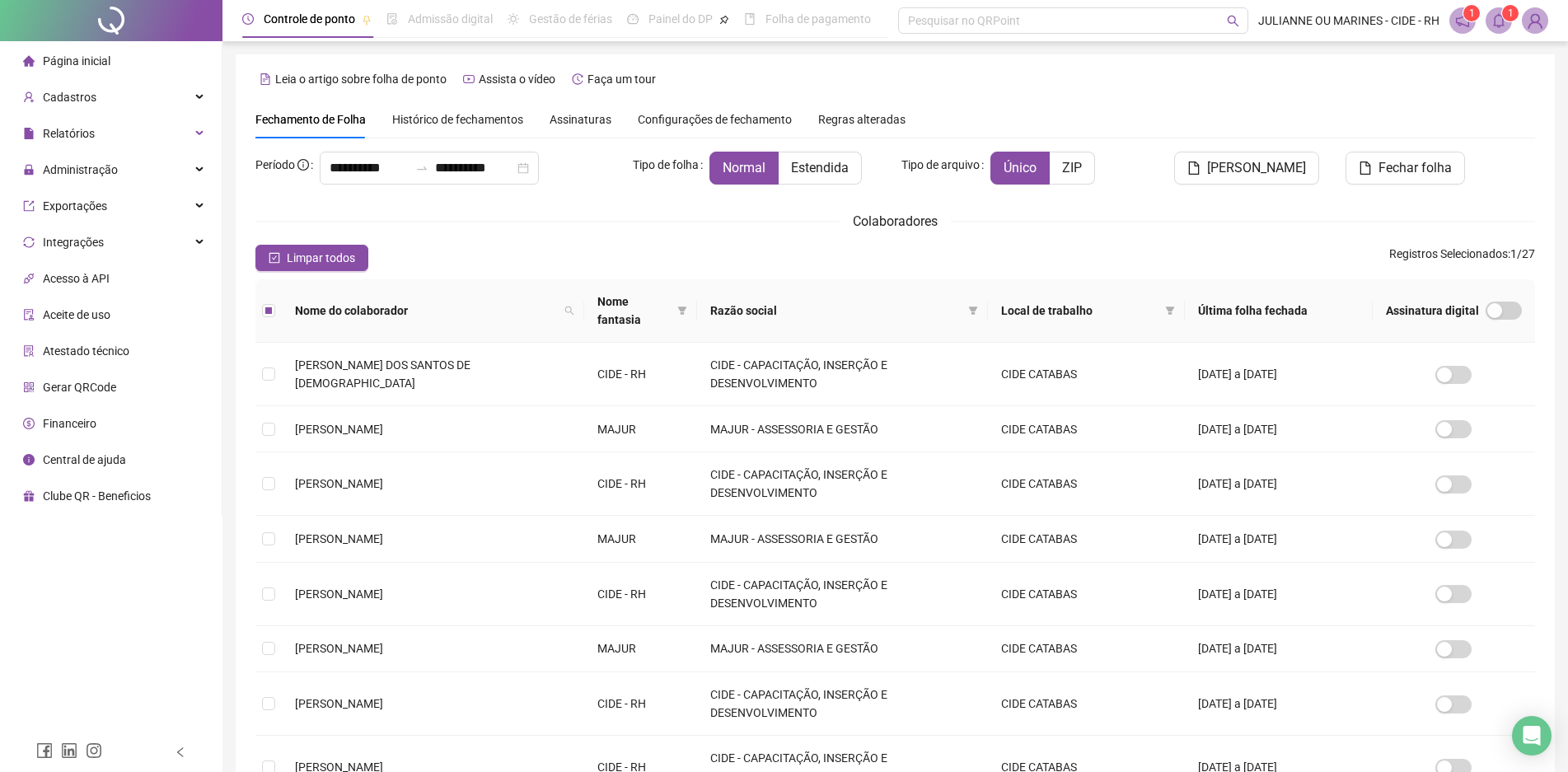
click at [1499, 20] on icon "bell" at bounding box center [1499, 21] width 15 height 15
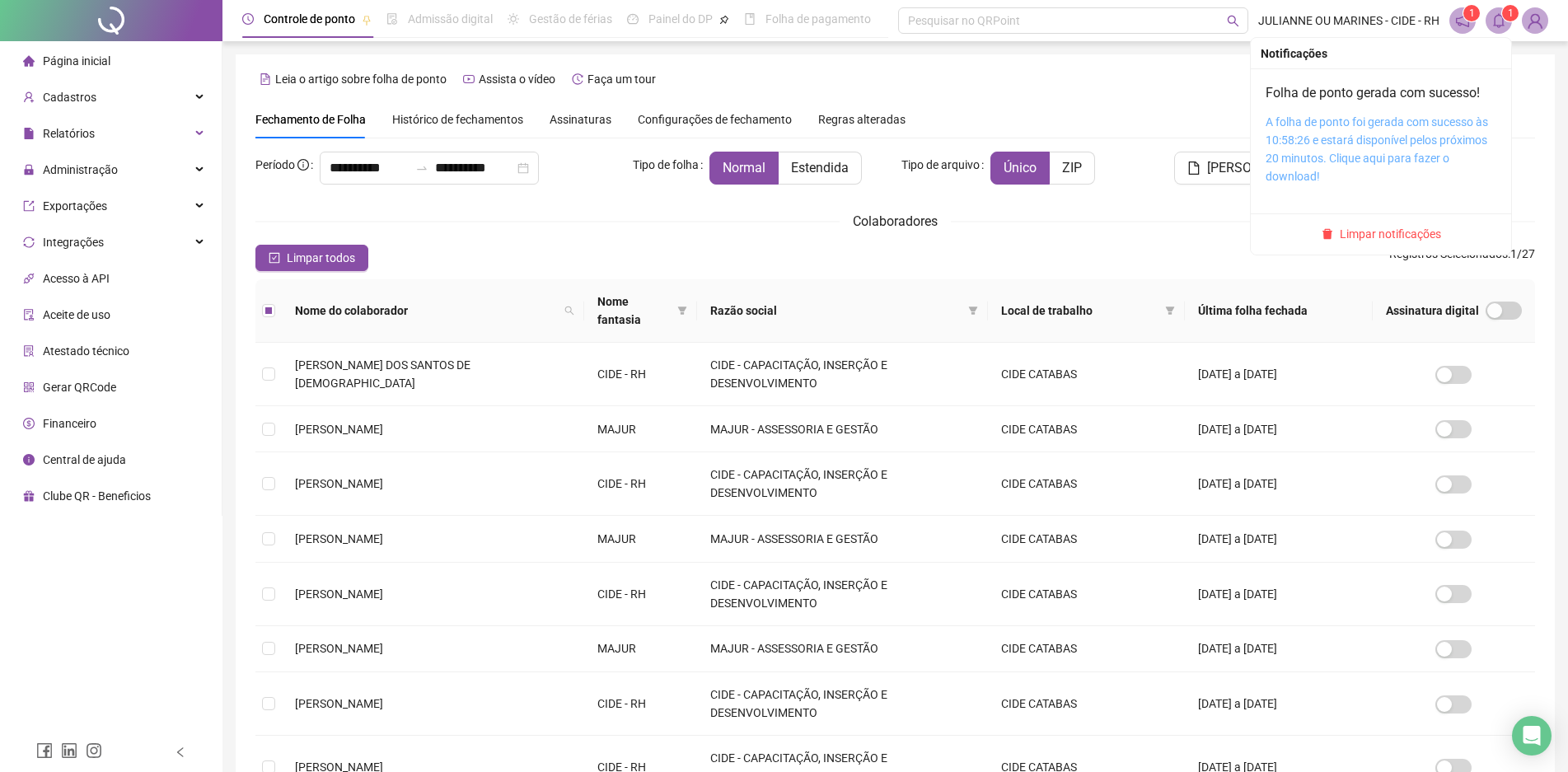
click at [1373, 133] on link "A folha de ponto foi gerada com sucesso às 10:58:26 e estará disponível pelos p…" at bounding box center [1377, 149] width 223 height 68
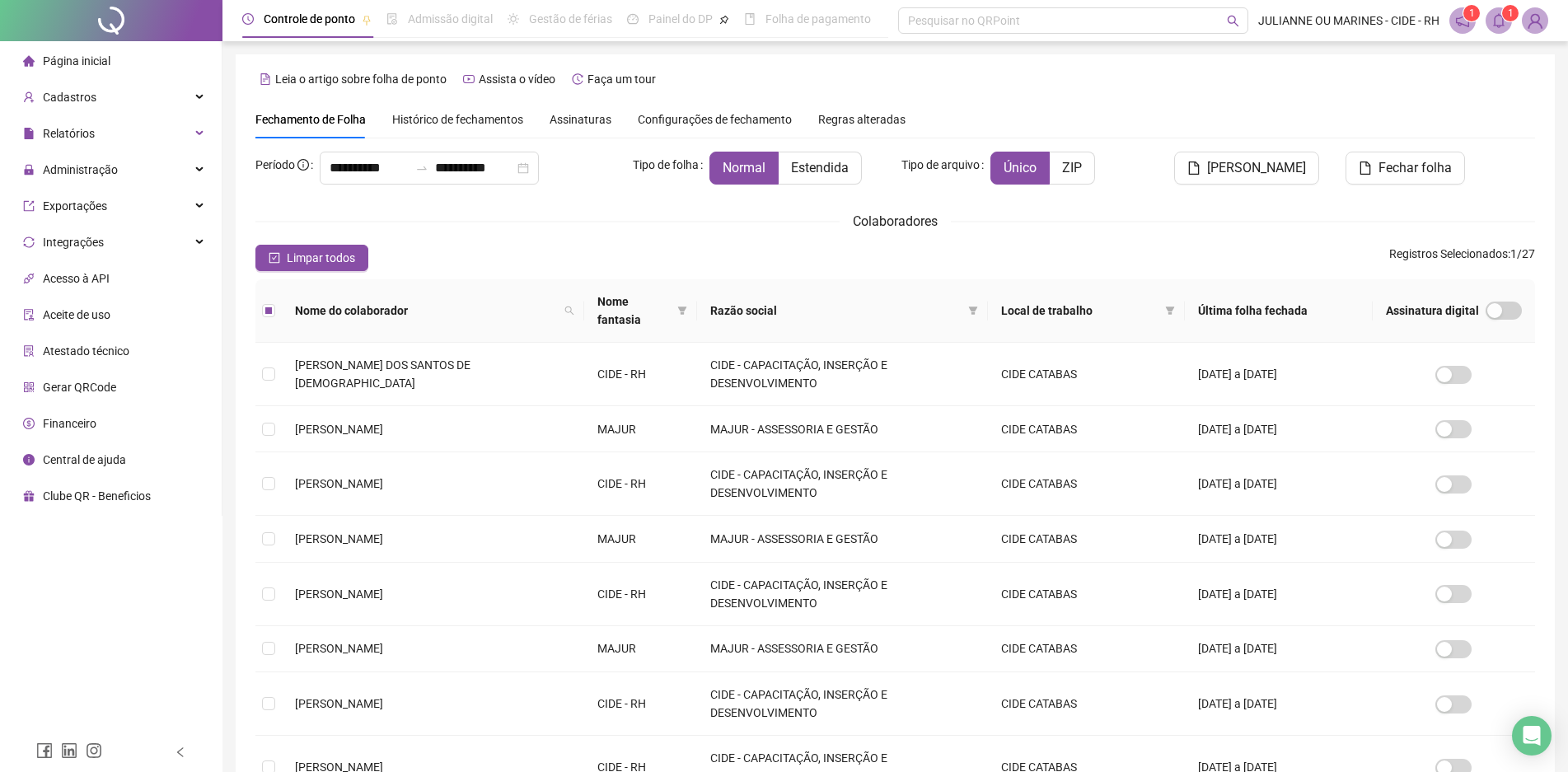
scroll to position [82, 0]
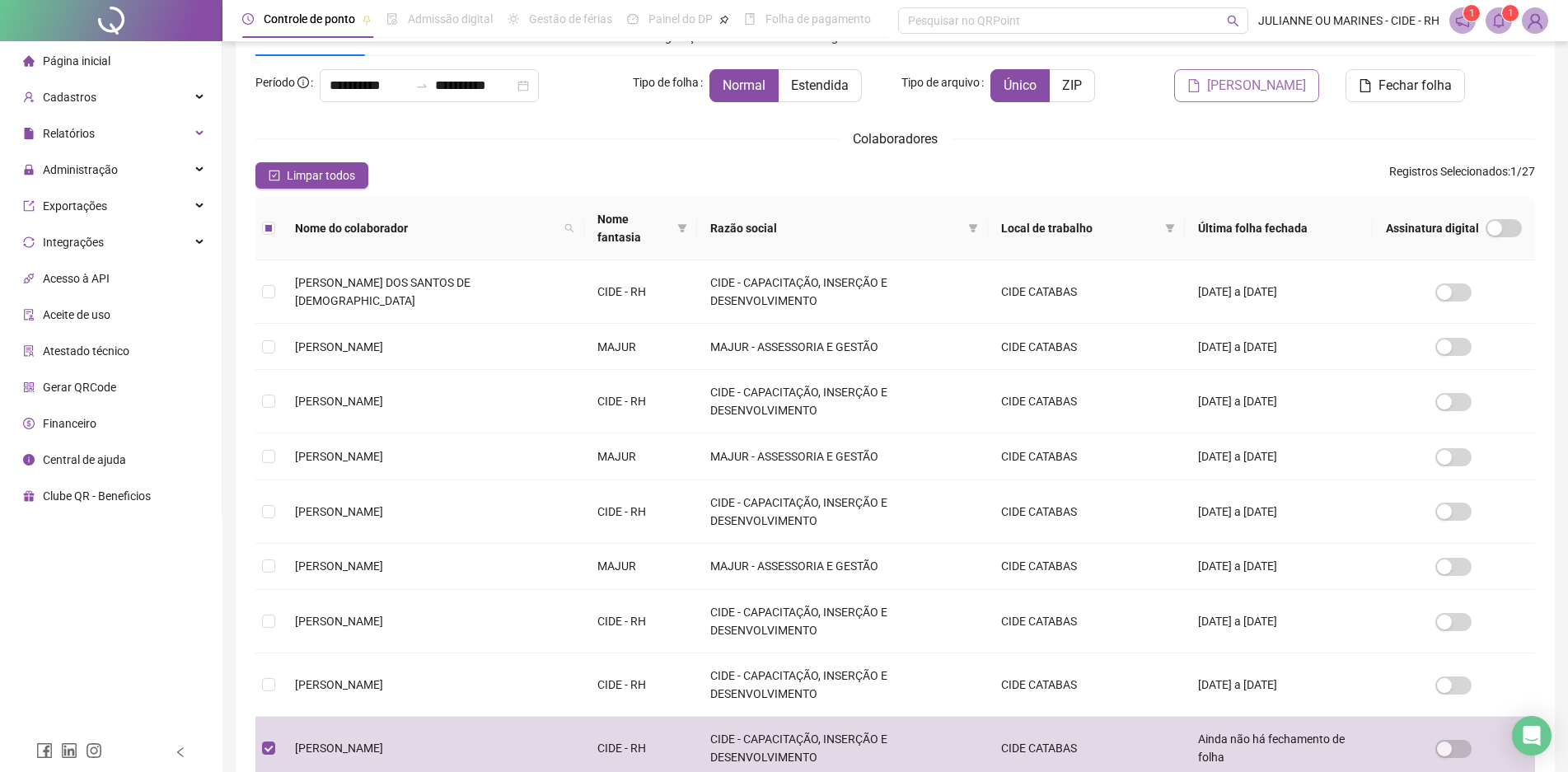
click at [1296, 89] on span "[PERSON_NAME]" at bounding box center [1256, 86] width 99 height 20
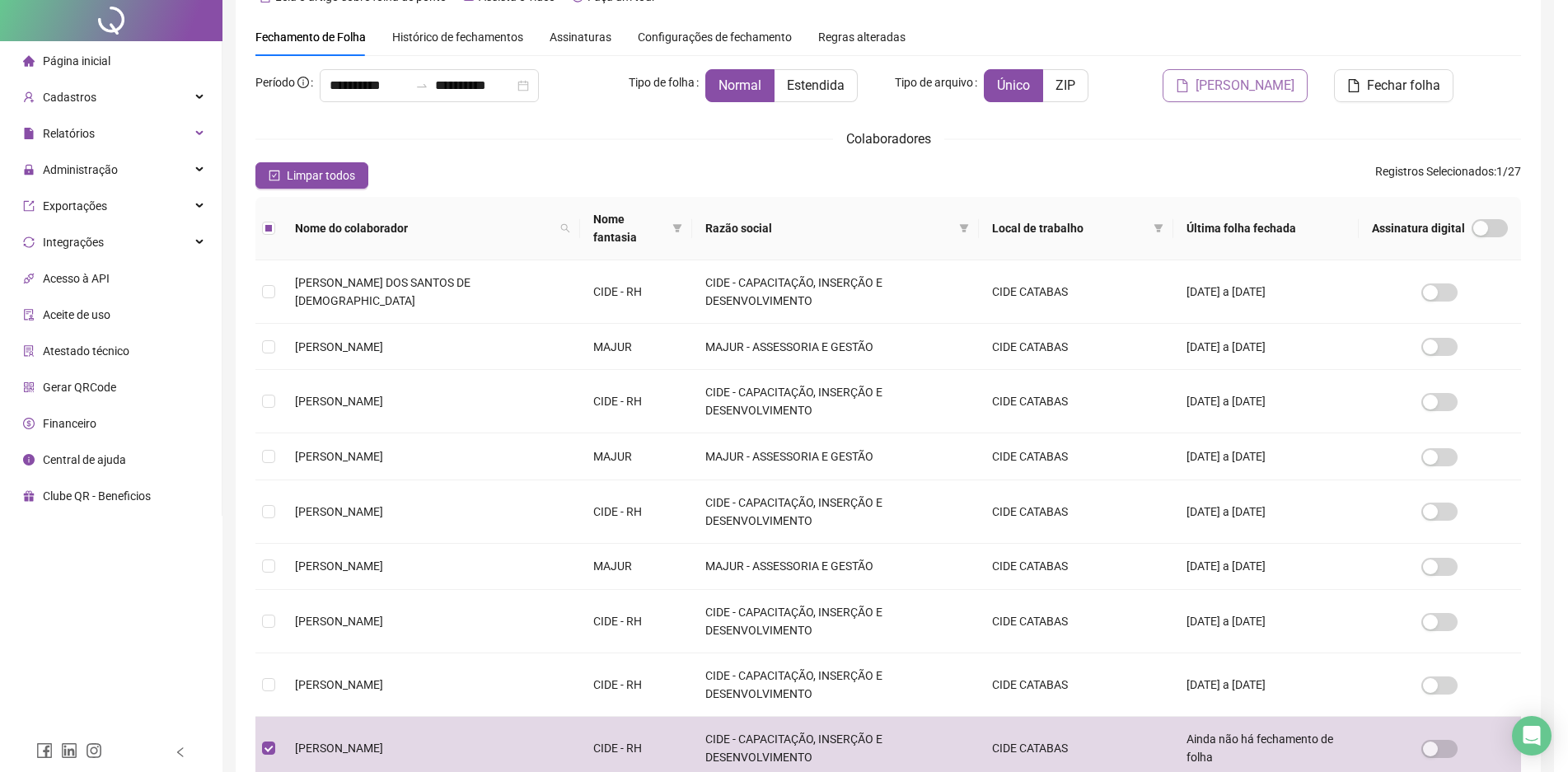
scroll to position [0, 0]
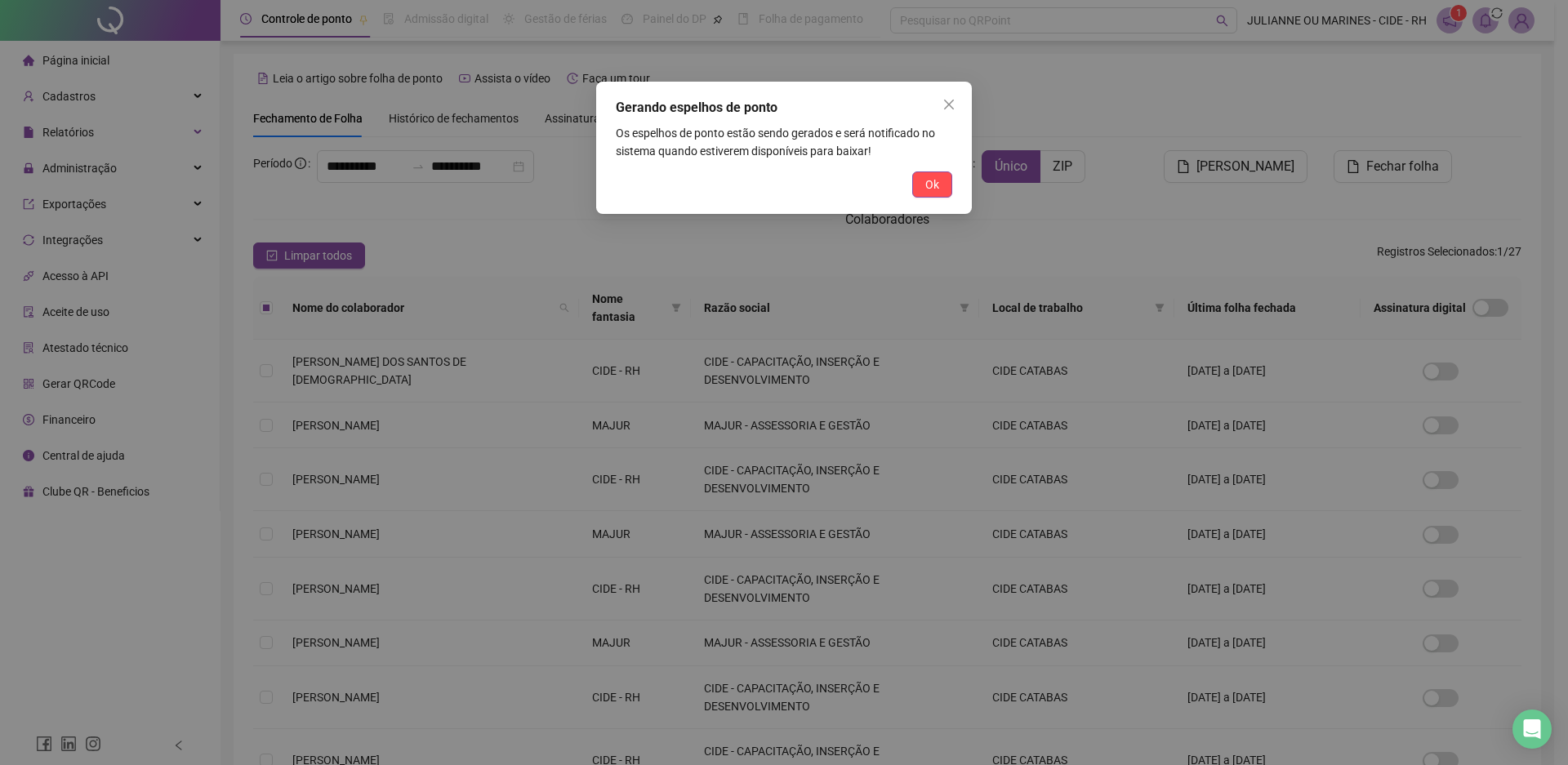
click at [931, 179] on span "Ok" at bounding box center [932, 184] width 14 height 18
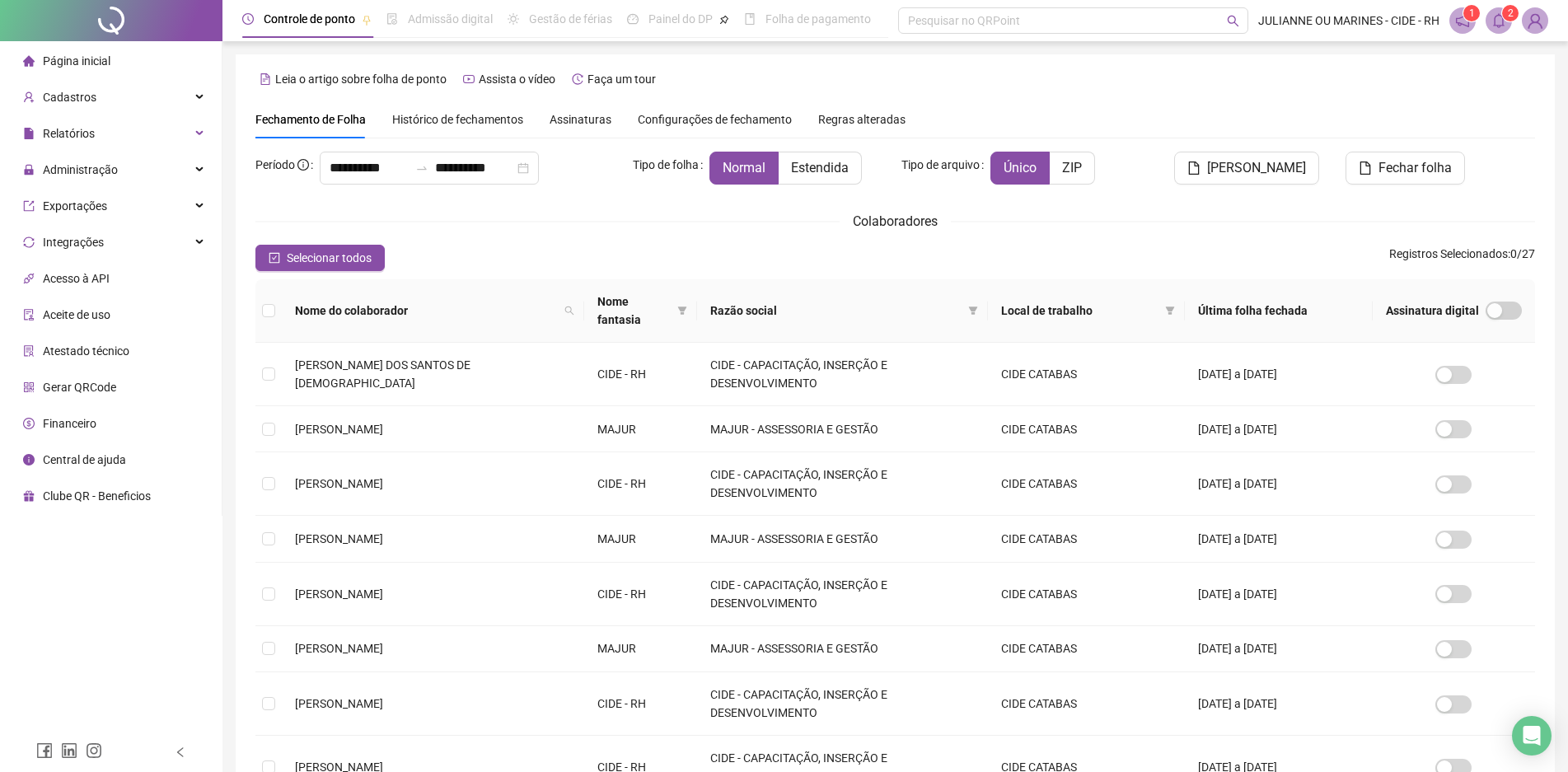
click at [1505, 15] on sup "2" at bounding box center [1510, 13] width 16 height 16
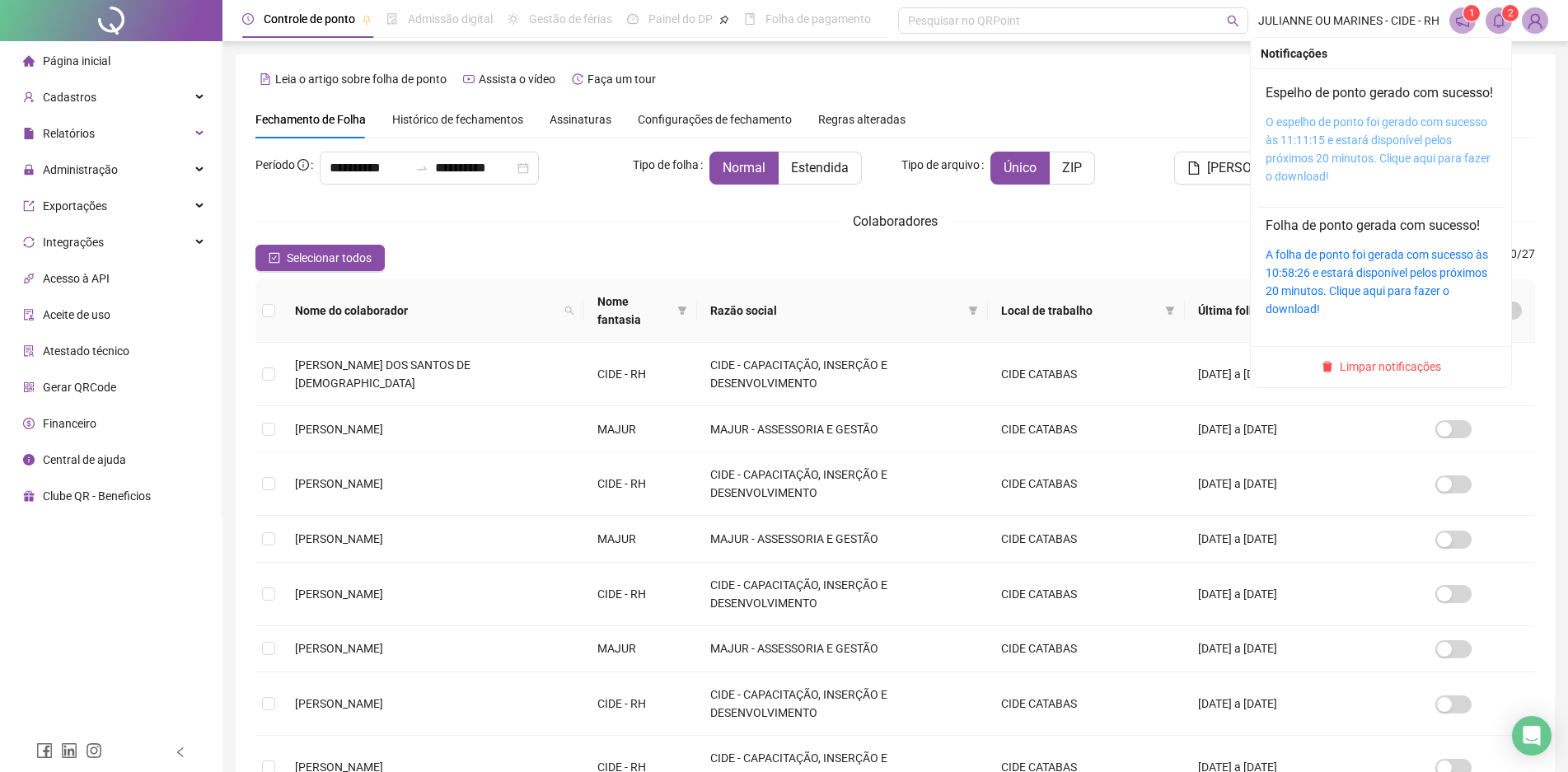
click at [1272, 157] on link "O espelho de ponto foi gerado com sucesso às 11:11:15 e estará disponível pelos…" at bounding box center [1378, 149] width 225 height 68
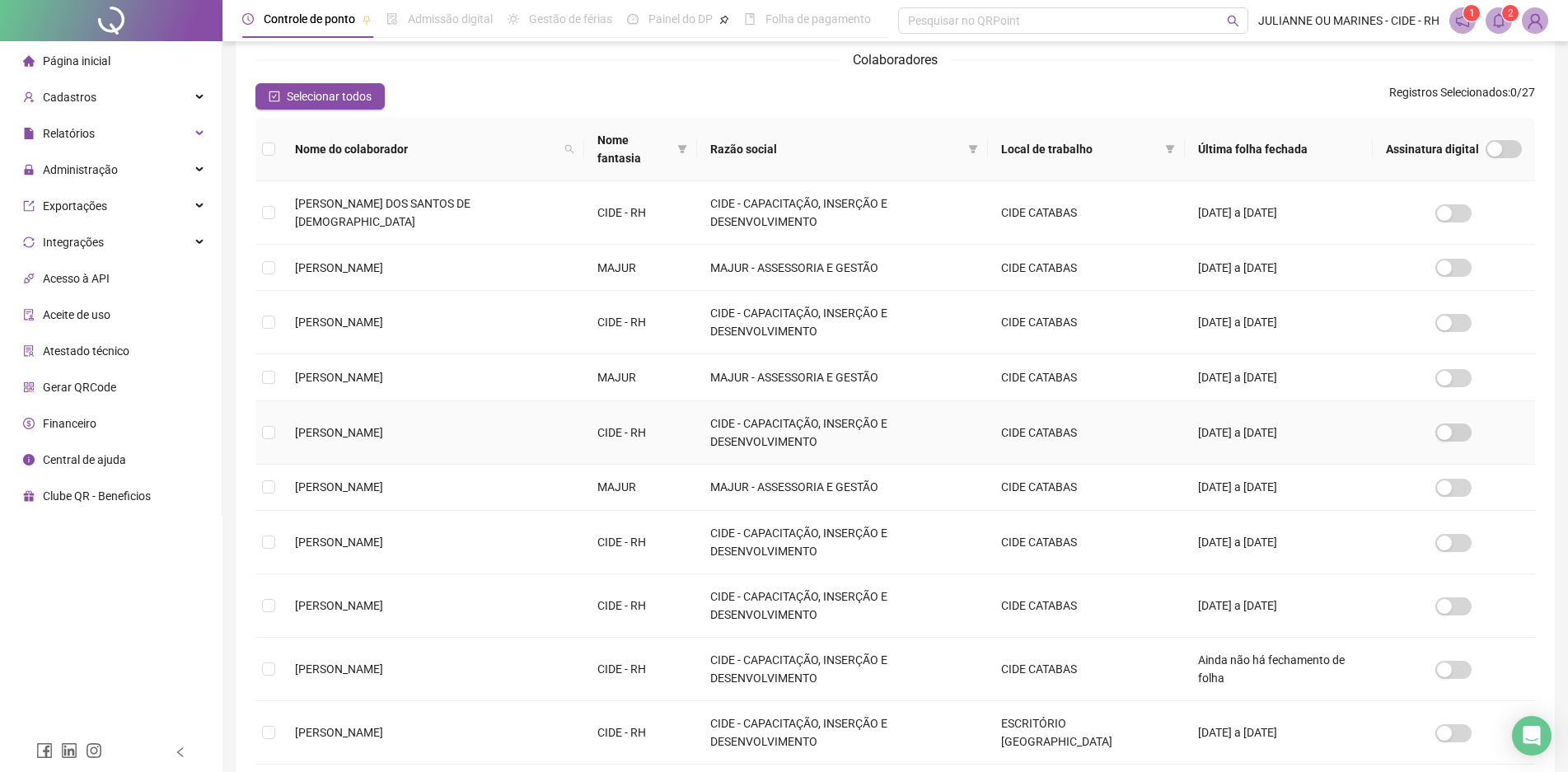
scroll to position [79, 0]
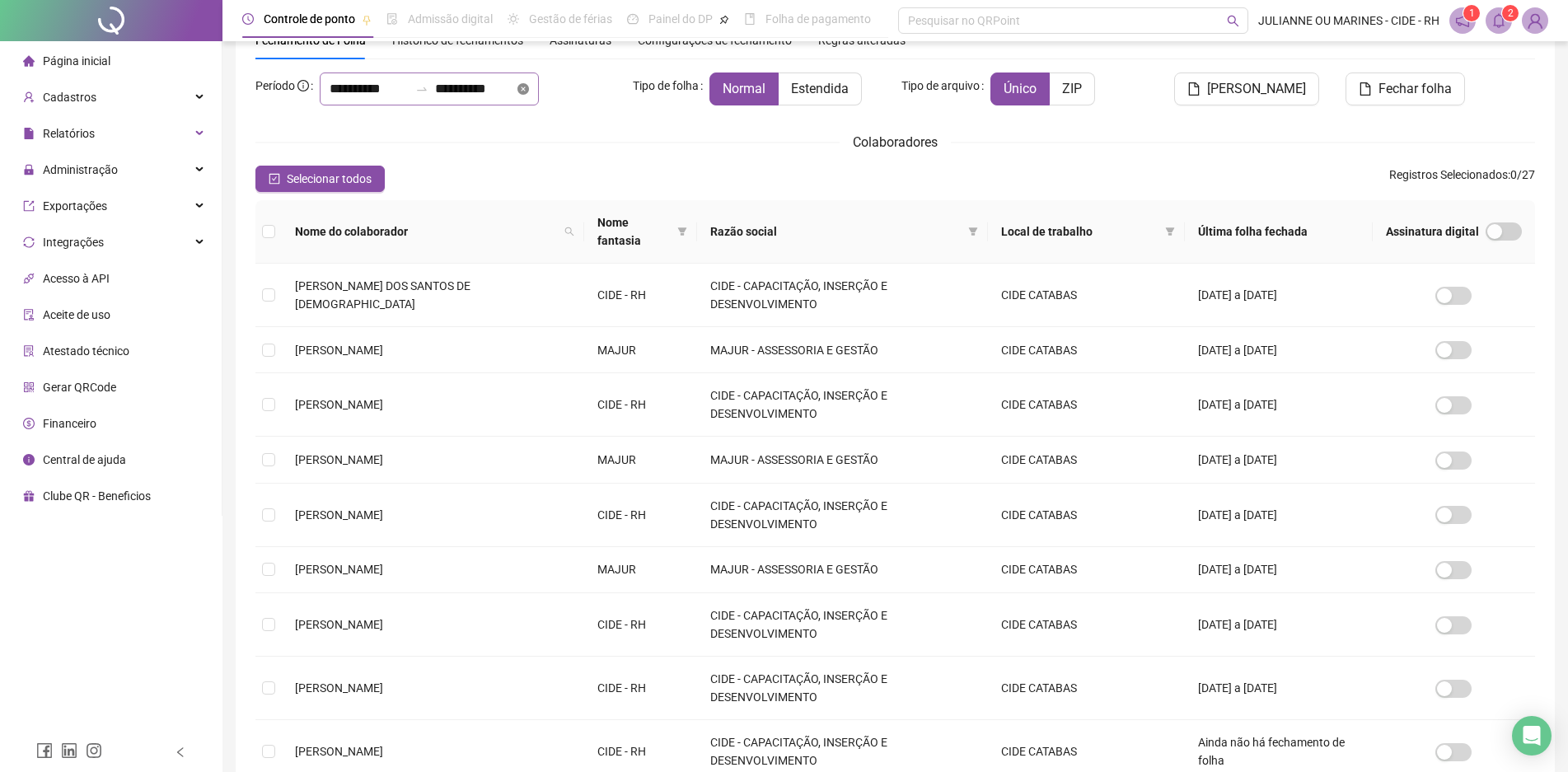
click at [529, 89] on icon "close-circle" at bounding box center [523, 88] width 12 height 12
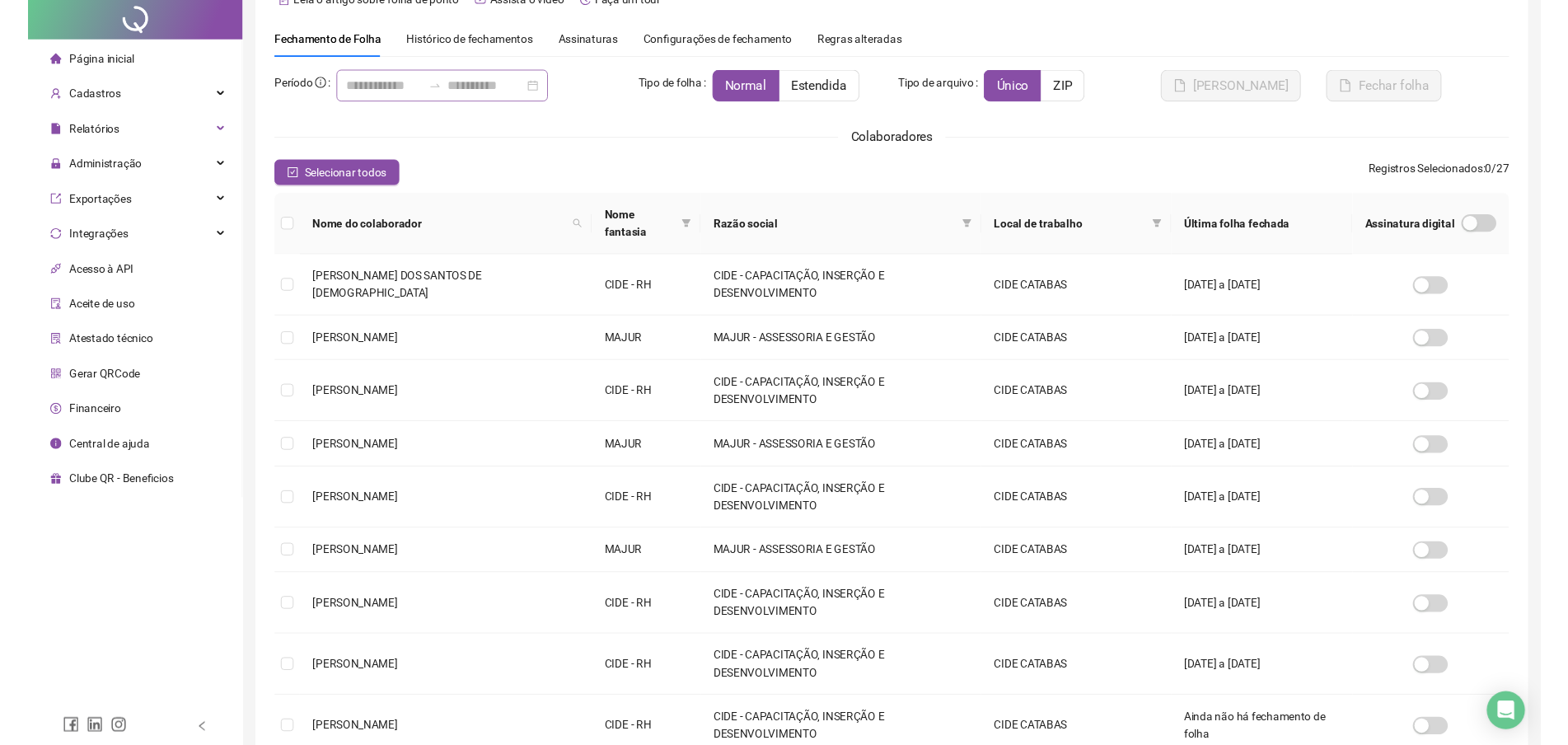
scroll to position [0, 0]
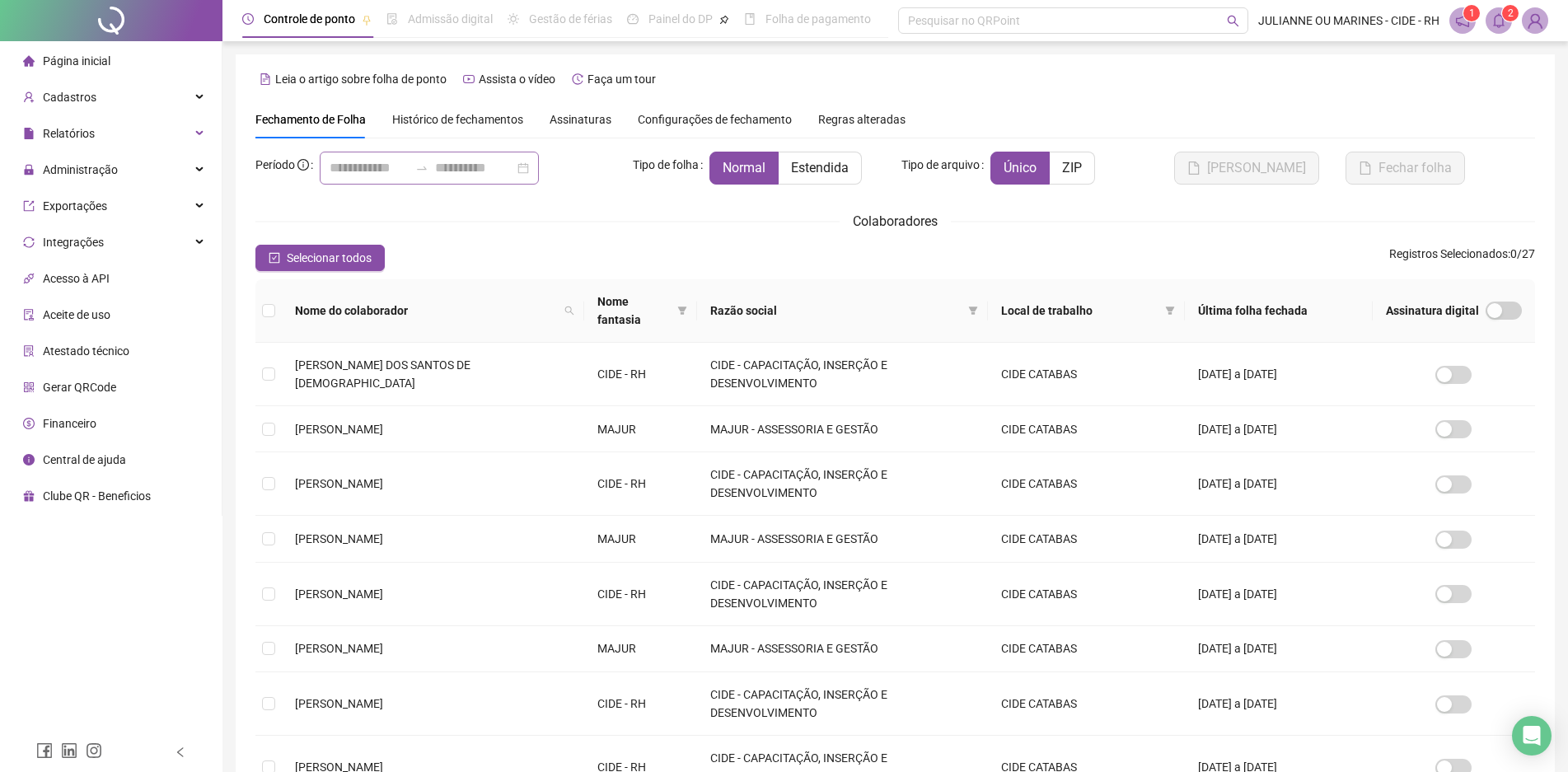
click at [539, 166] on div at bounding box center [429, 168] width 219 height 33
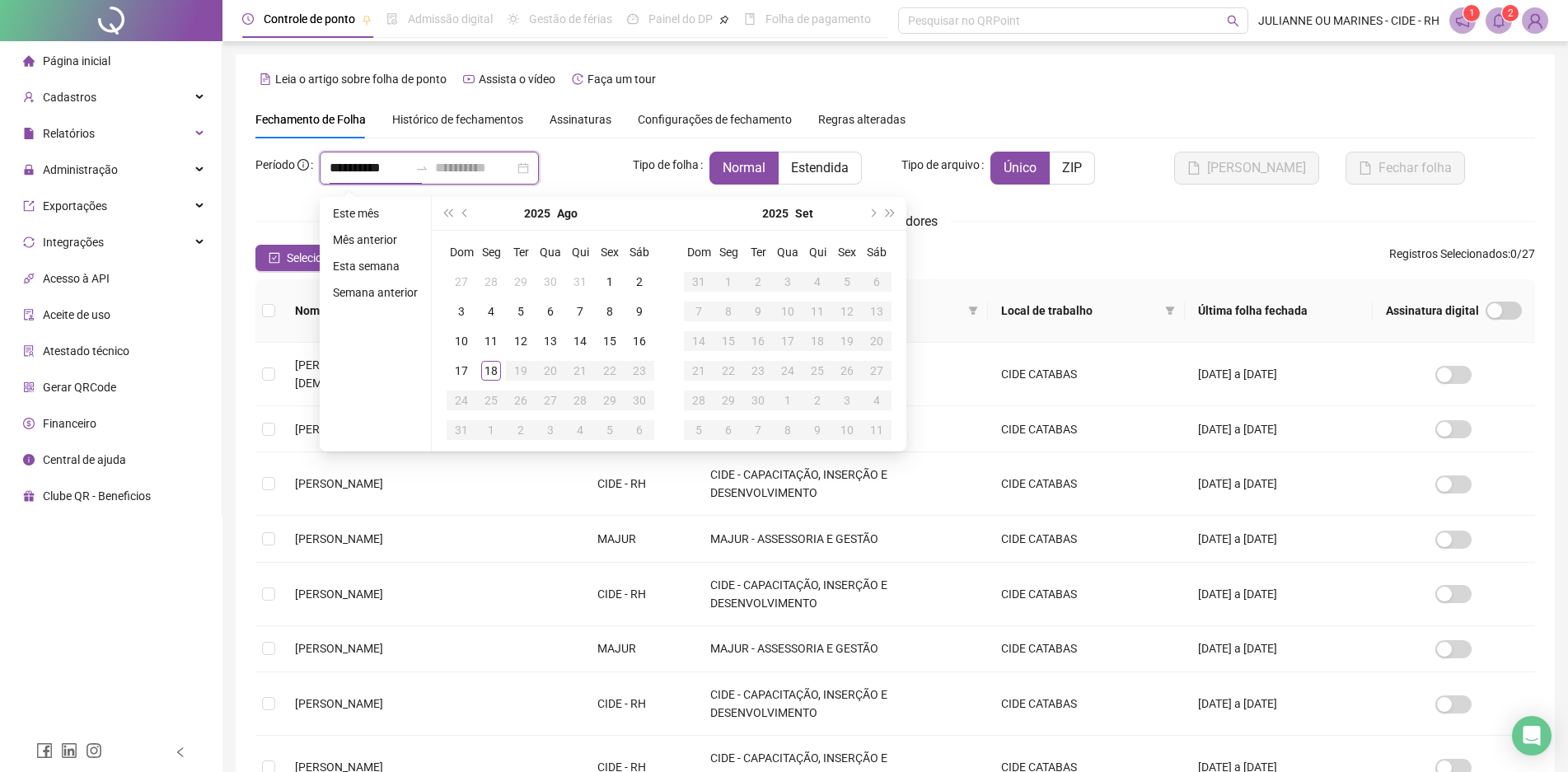
type input "**********"
click at [462, 215] on span "prev-year" at bounding box center [466, 213] width 8 height 8
type input "**********"
click at [532, 280] on td "1" at bounding box center [520, 281] width 30 height 29
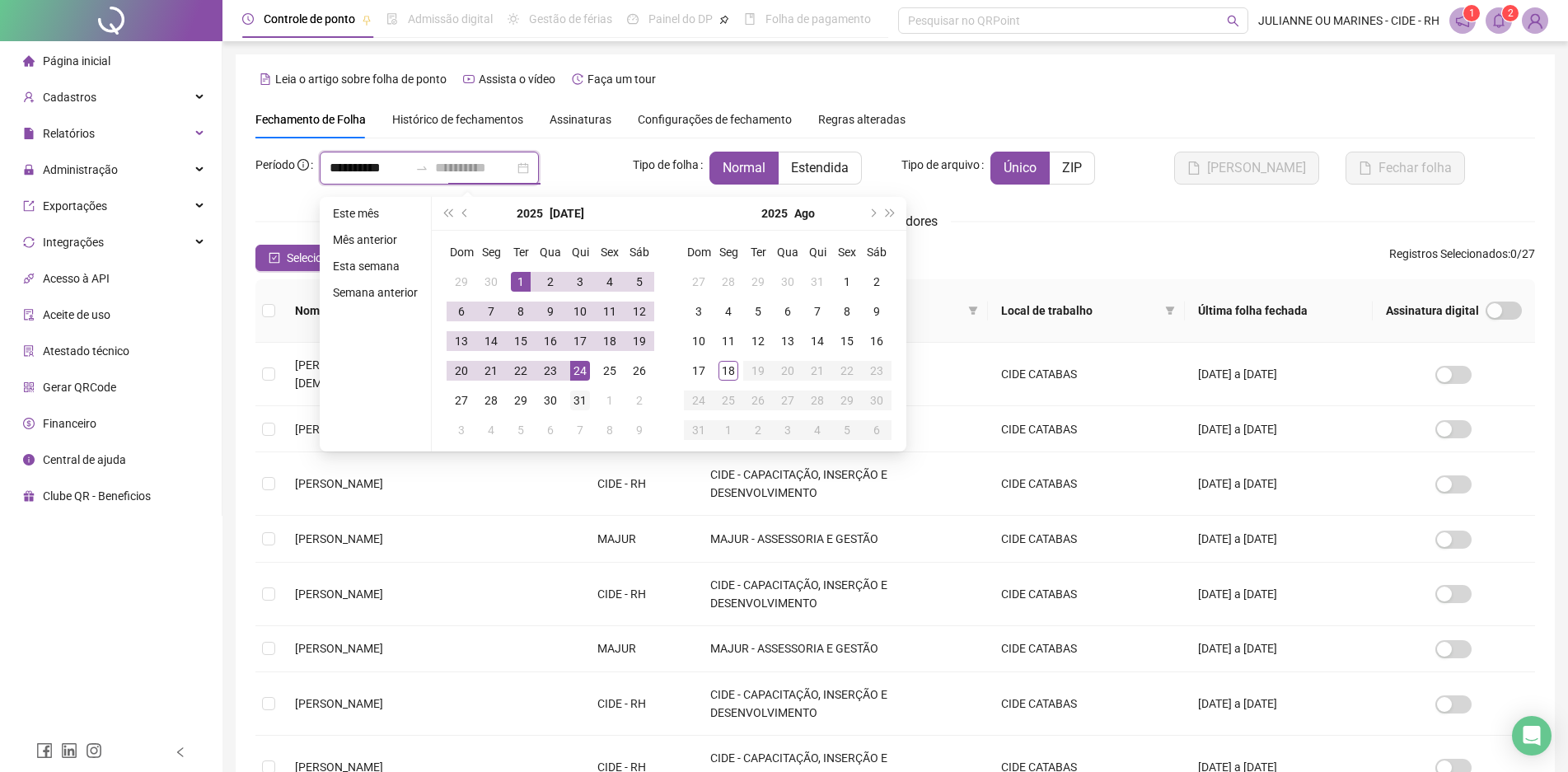
type input "**********"
click at [575, 403] on div "31" at bounding box center [580, 400] width 20 height 20
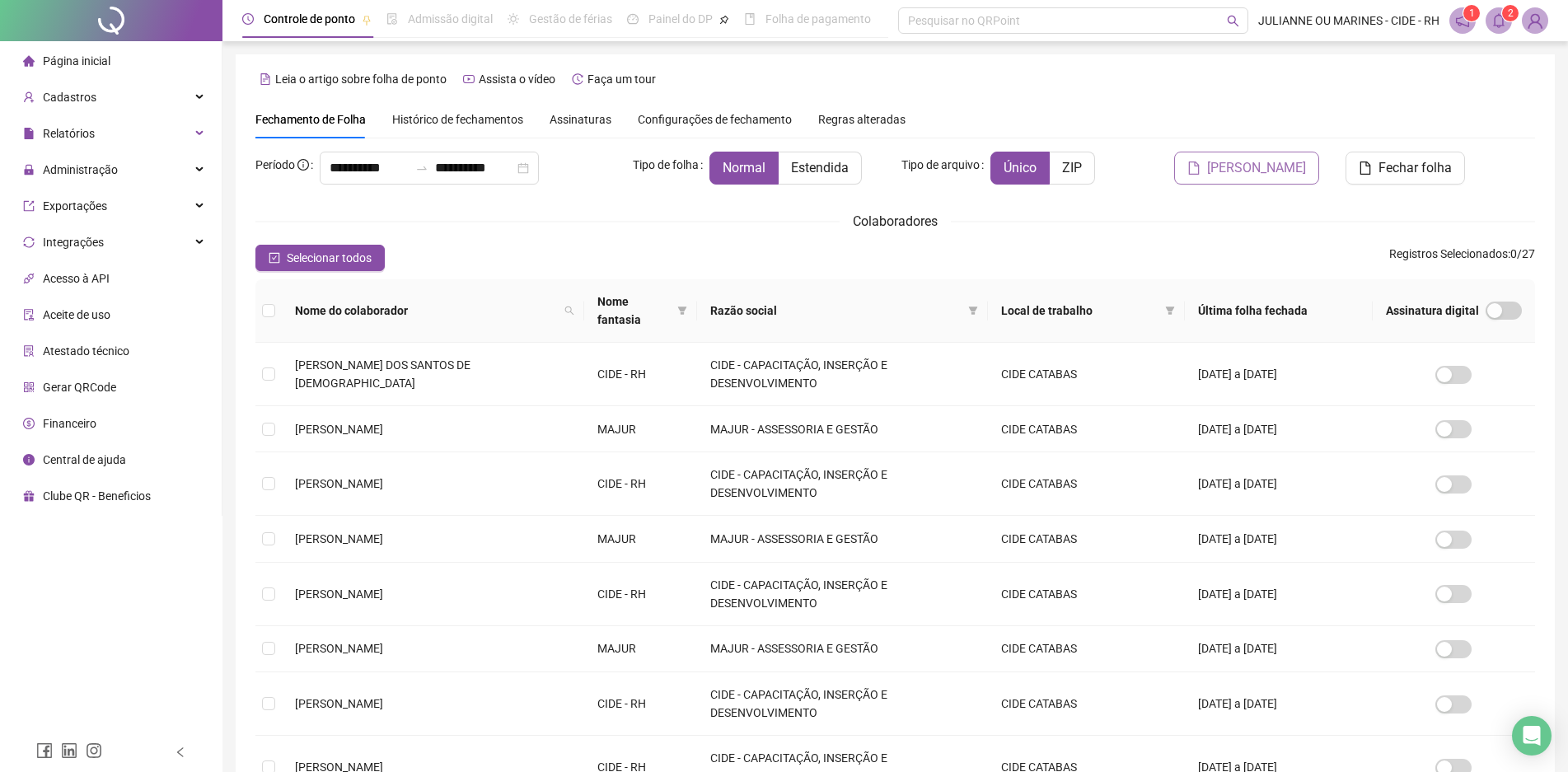
click at [1273, 172] on span "[PERSON_NAME]" at bounding box center [1256, 168] width 99 height 20
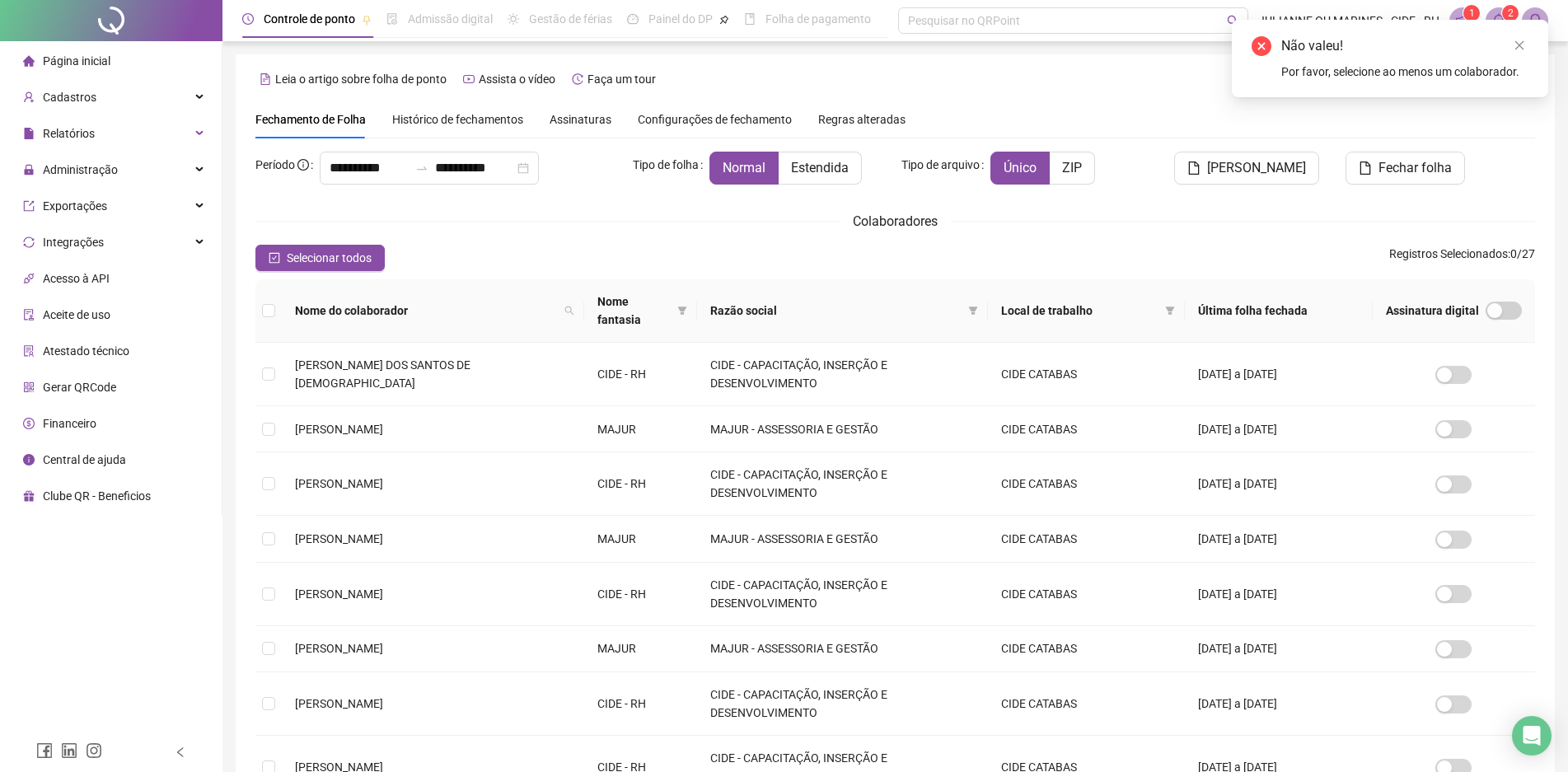
click at [1520, 34] on div "Não valeu! Por favor, selecione ao menos um colaborador." at bounding box center [1390, 58] width 316 height 78
click at [1520, 42] on icon "close" at bounding box center [1519, 45] width 12 height 12
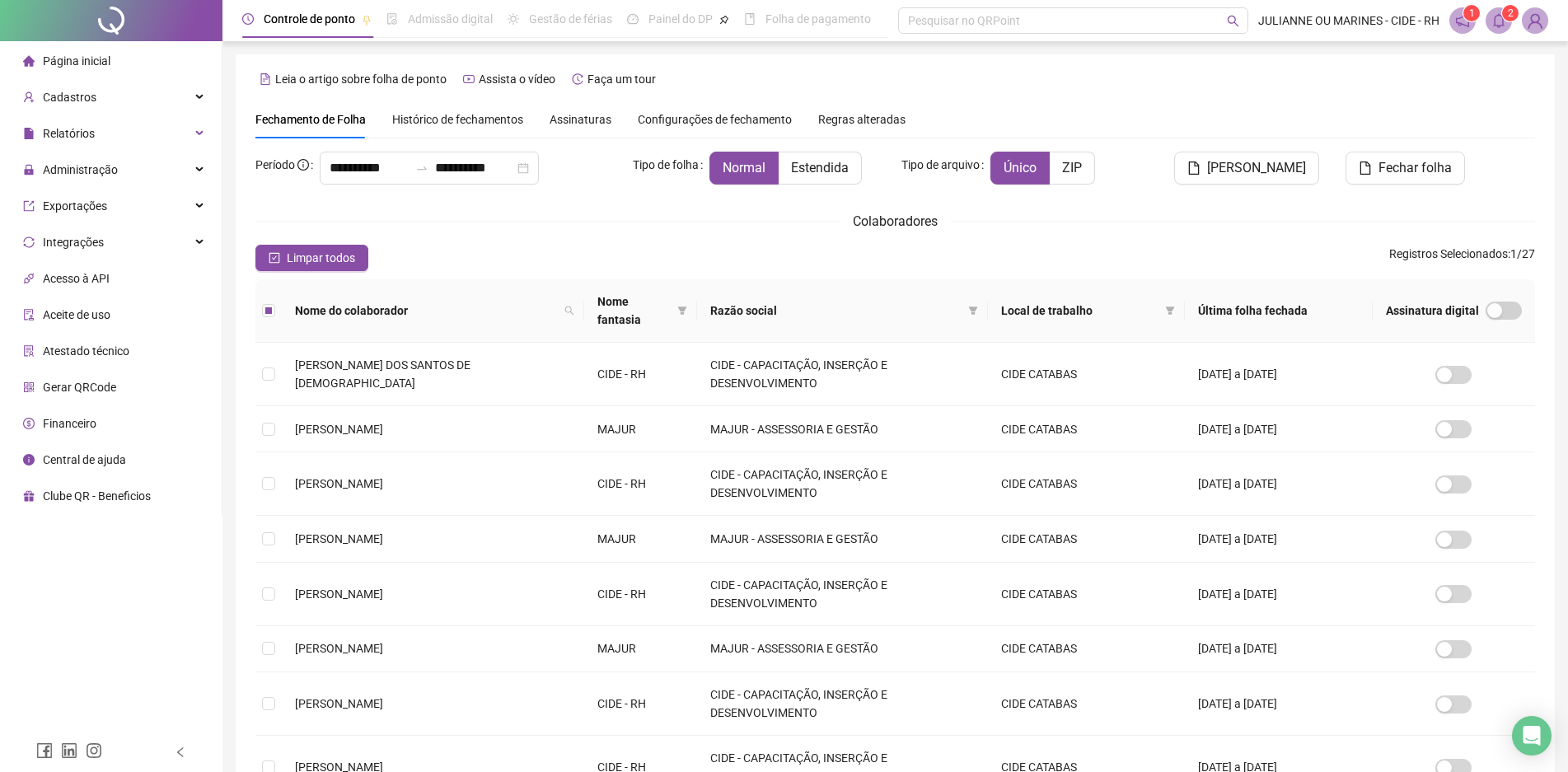
click at [1252, 178] on button "[PERSON_NAME]" at bounding box center [1247, 168] width 145 height 33
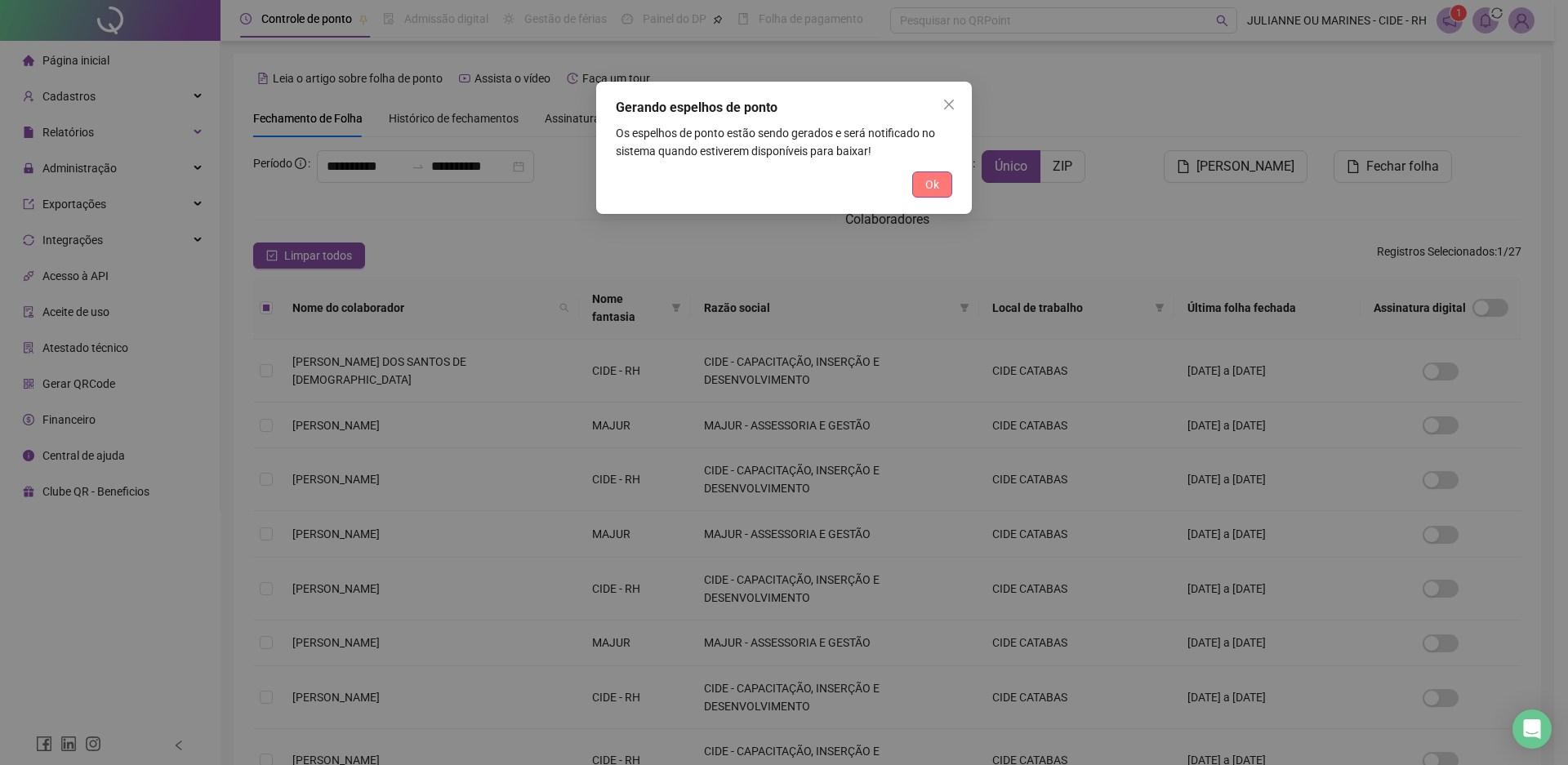
click at [935, 189] on span "Ok" at bounding box center [932, 184] width 14 height 18
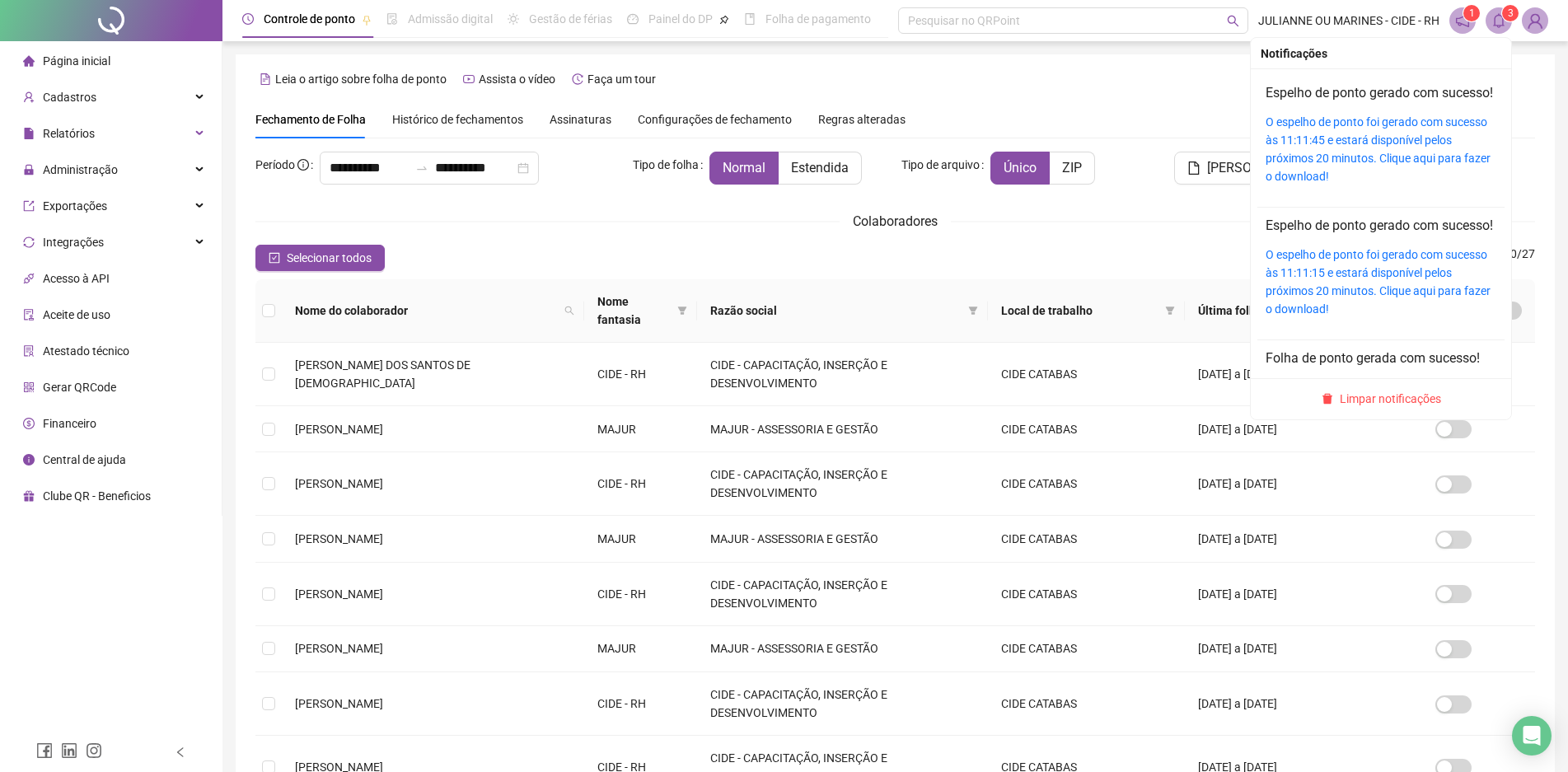
click at [1495, 13] on icon "bell" at bounding box center [1499, 21] width 15 height 15
click at [1378, 130] on div "Espelho de ponto gerado com sucesso! O espelho de ponto foi gerado com sucesso …" at bounding box center [1381, 134] width 231 height 102
click at [1371, 141] on link "O espelho de ponto foi gerado com sucesso às 11:11:45 e estará disponível pelos…" at bounding box center [1378, 149] width 225 height 68
